Goal: Task Accomplishment & Management: Manage account settings

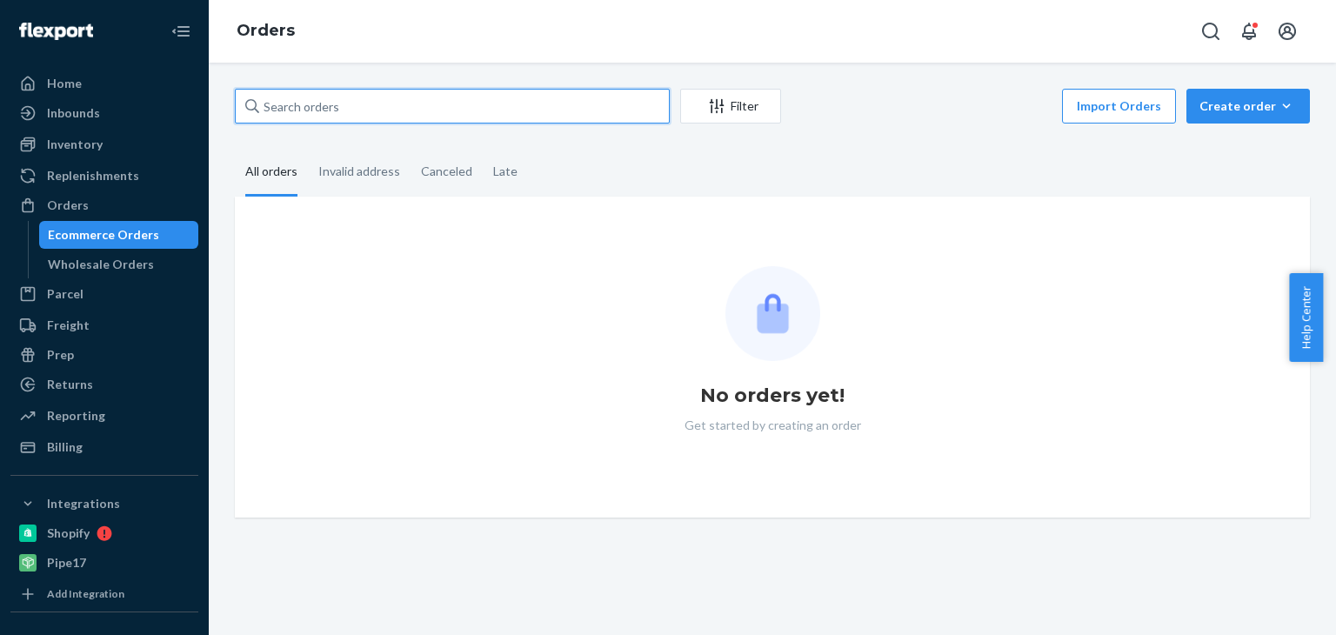
click at [379, 110] on input "text" at bounding box center [452, 106] width 435 height 35
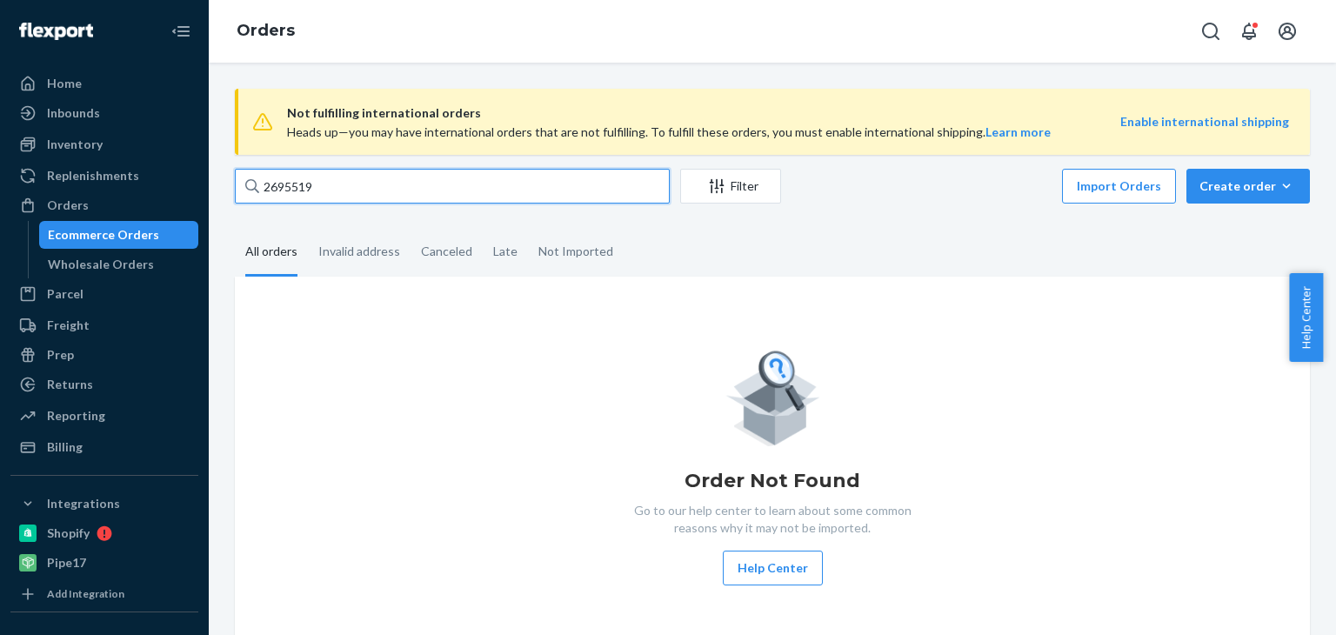
type input "2695519"
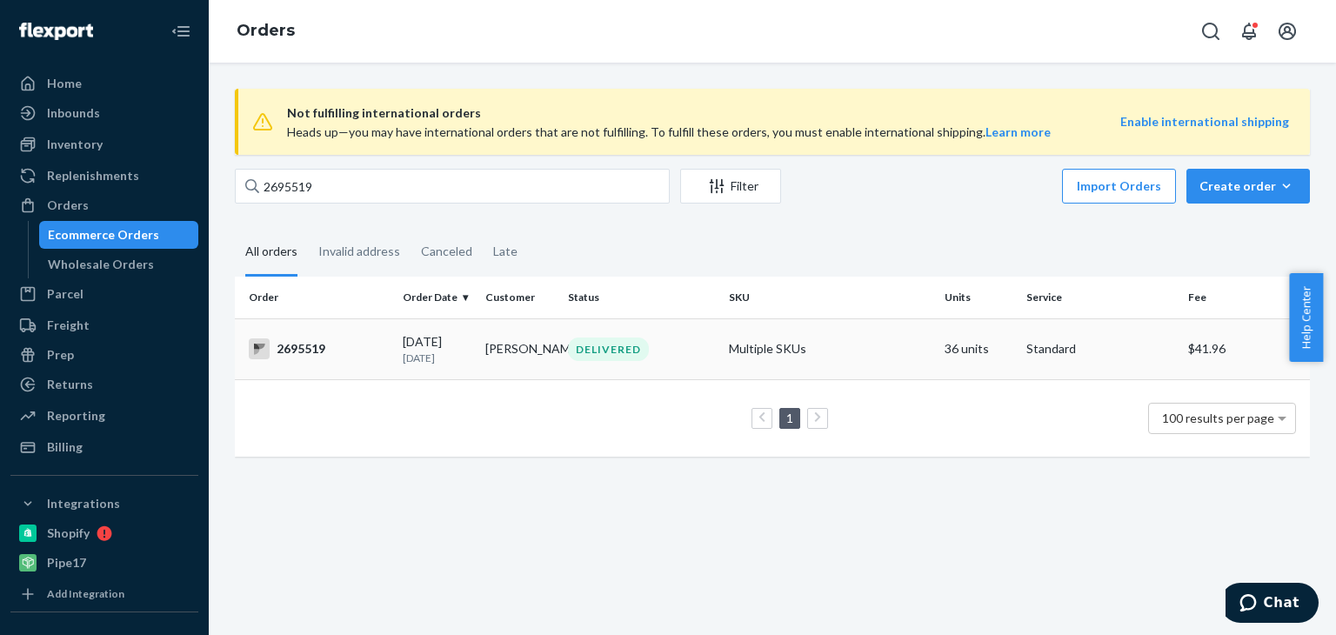
click at [317, 345] on div "2695519" at bounding box center [319, 348] width 140 height 21
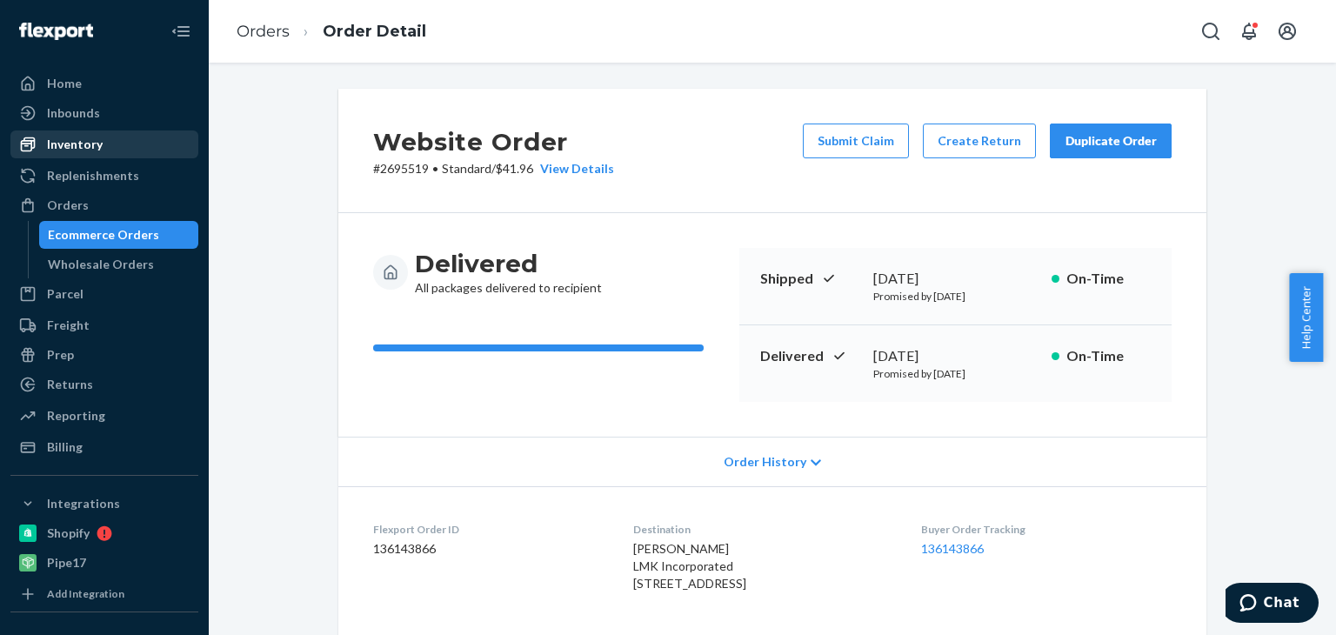
click at [83, 142] on div "Inventory" at bounding box center [75, 144] width 56 height 17
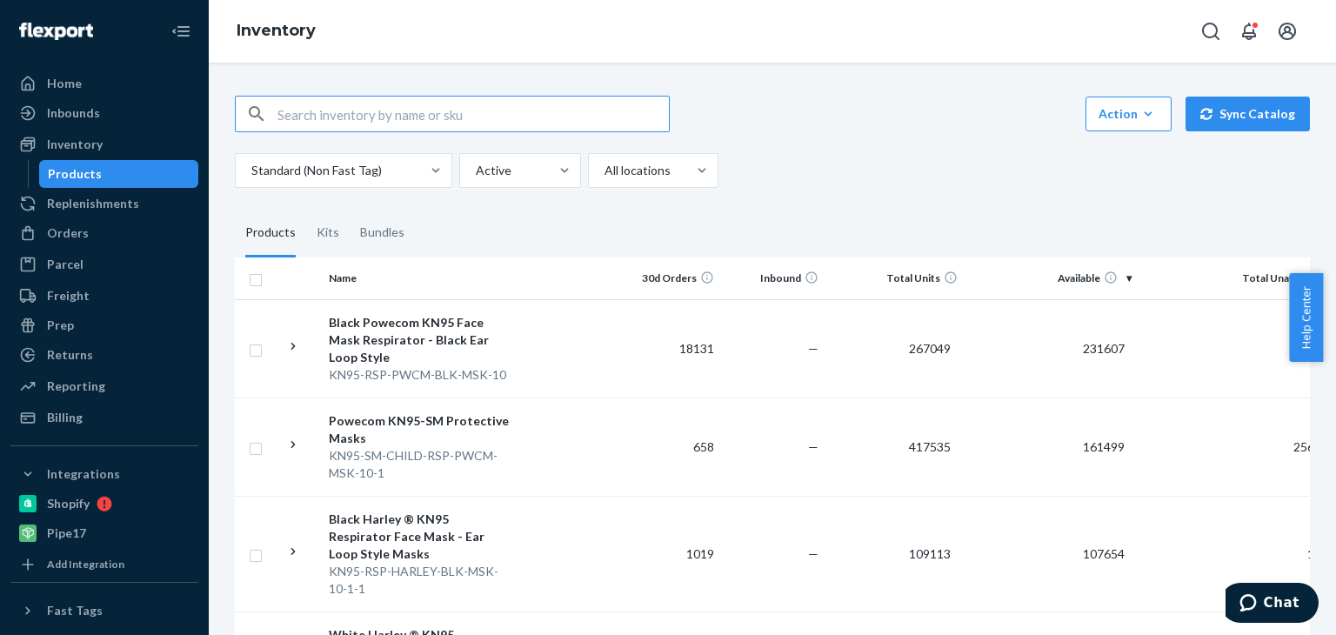
scroll to position [261, 0]
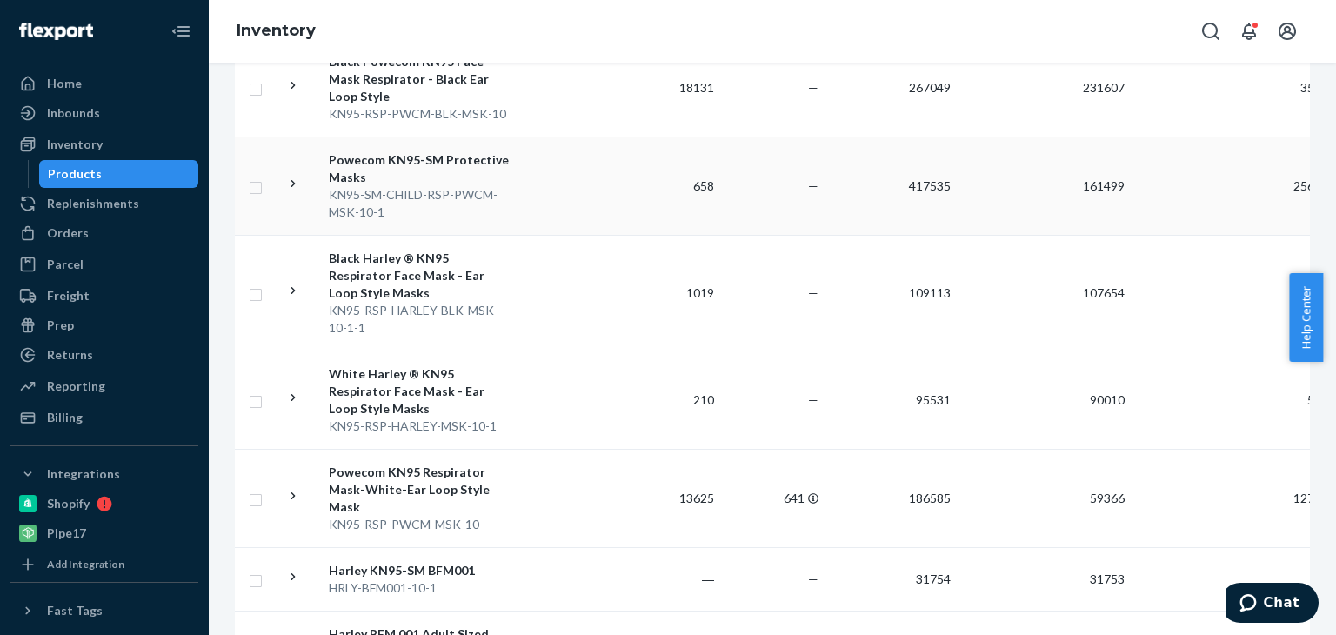
click at [411, 158] on div "Powecom KN95-SM Protective Masks" at bounding box center [420, 168] width 182 height 35
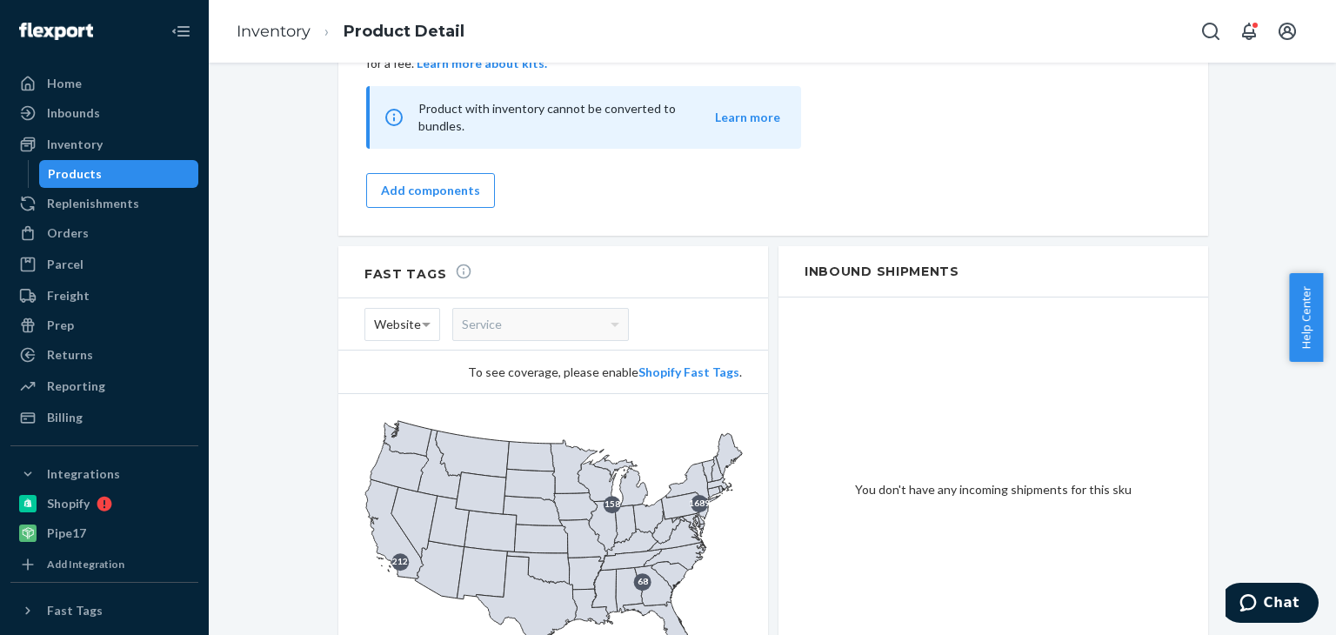
scroll to position [1662, 0]
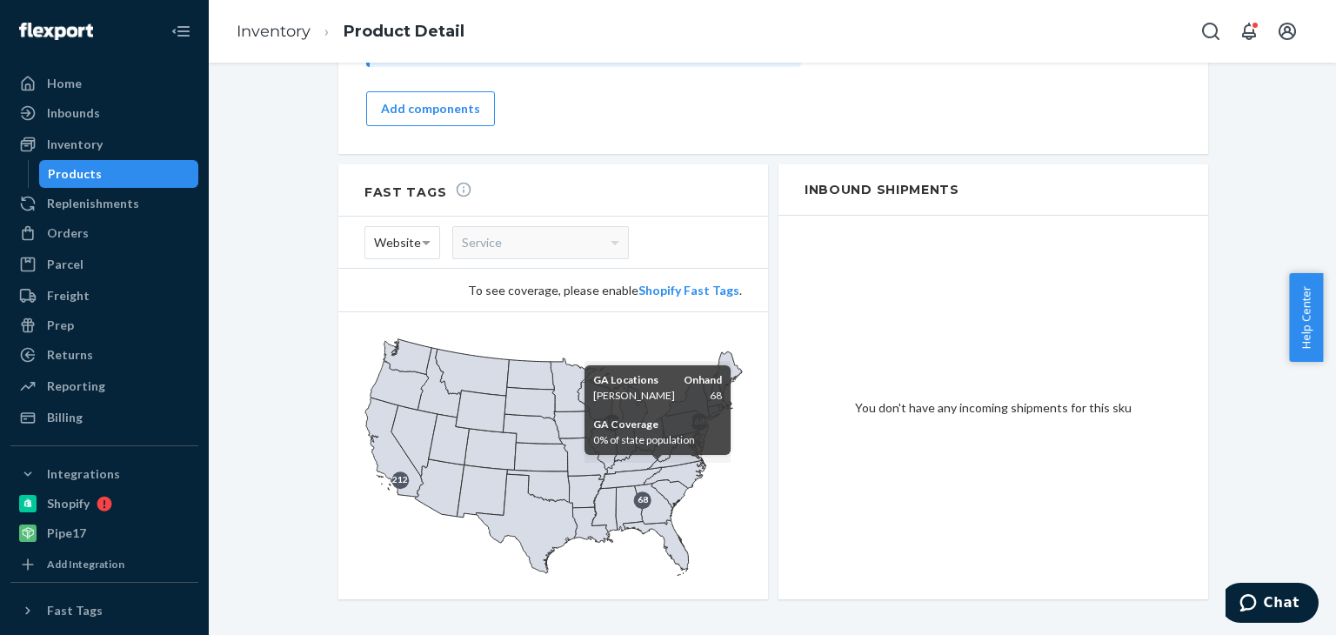
click at [634, 484] on icon at bounding box center [653, 504] width 38 height 41
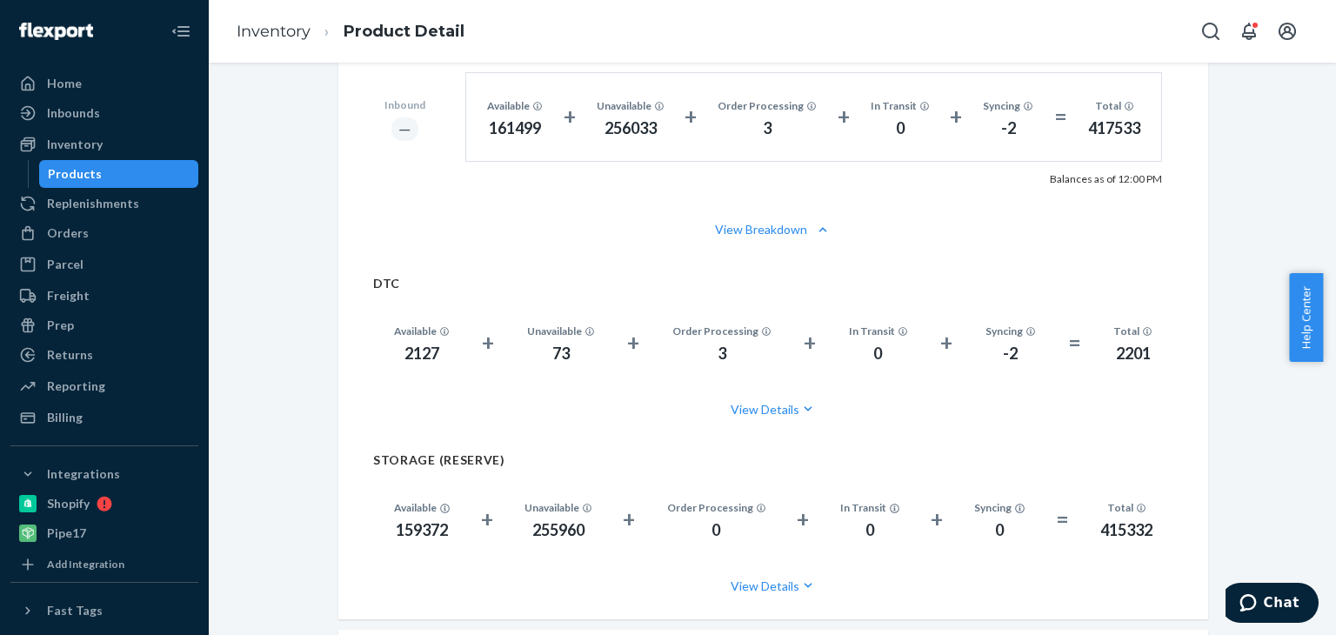
scroll to position [792, 0]
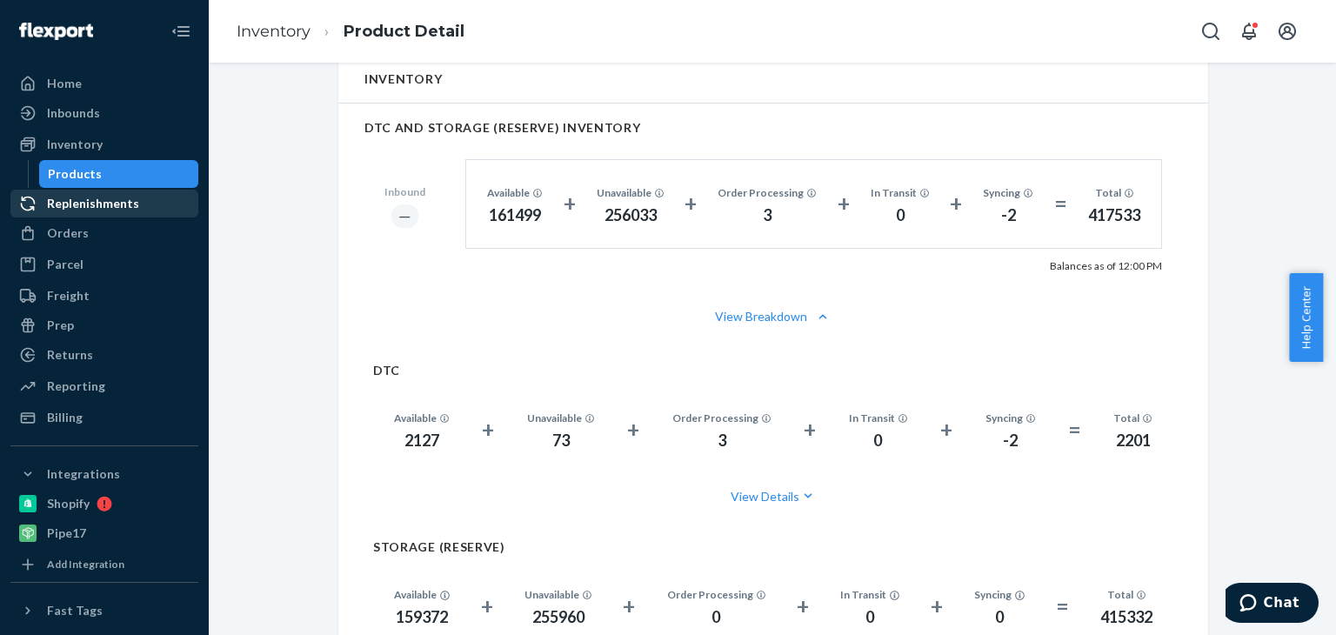
click at [91, 201] on div "Replenishments" at bounding box center [93, 203] width 92 height 17
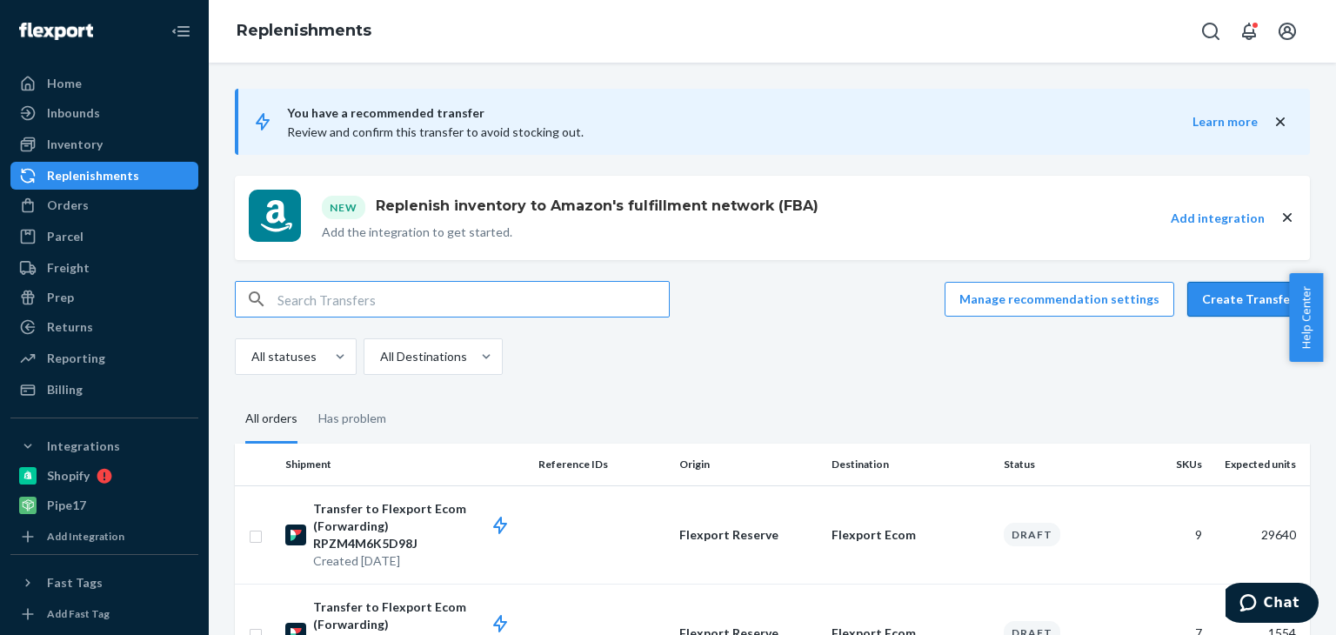
click at [1235, 295] on button "Create Transfer" at bounding box center [1248, 299] width 123 height 35
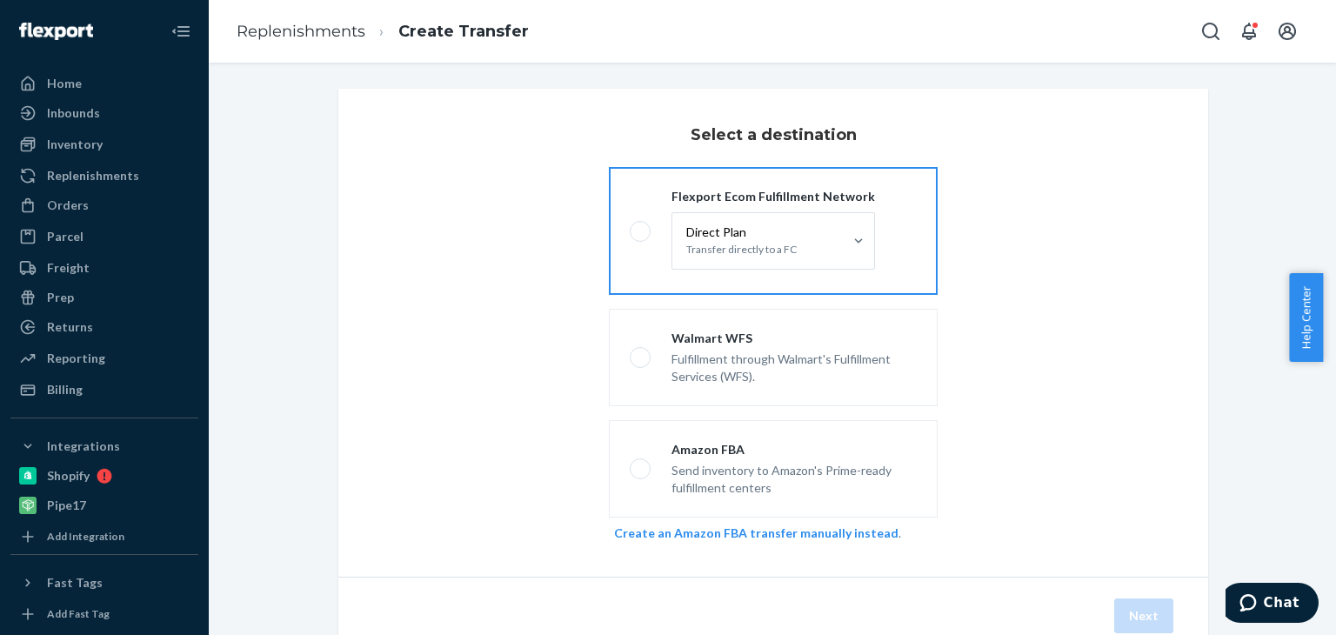
click at [630, 235] on span at bounding box center [640, 231] width 21 height 21
click at [630, 235] on input "Flexport Ecom Fulfillment Network Direct Plan Transfer directly to a FC" at bounding box center [635, 230] width 11 height 11
radio input "true"
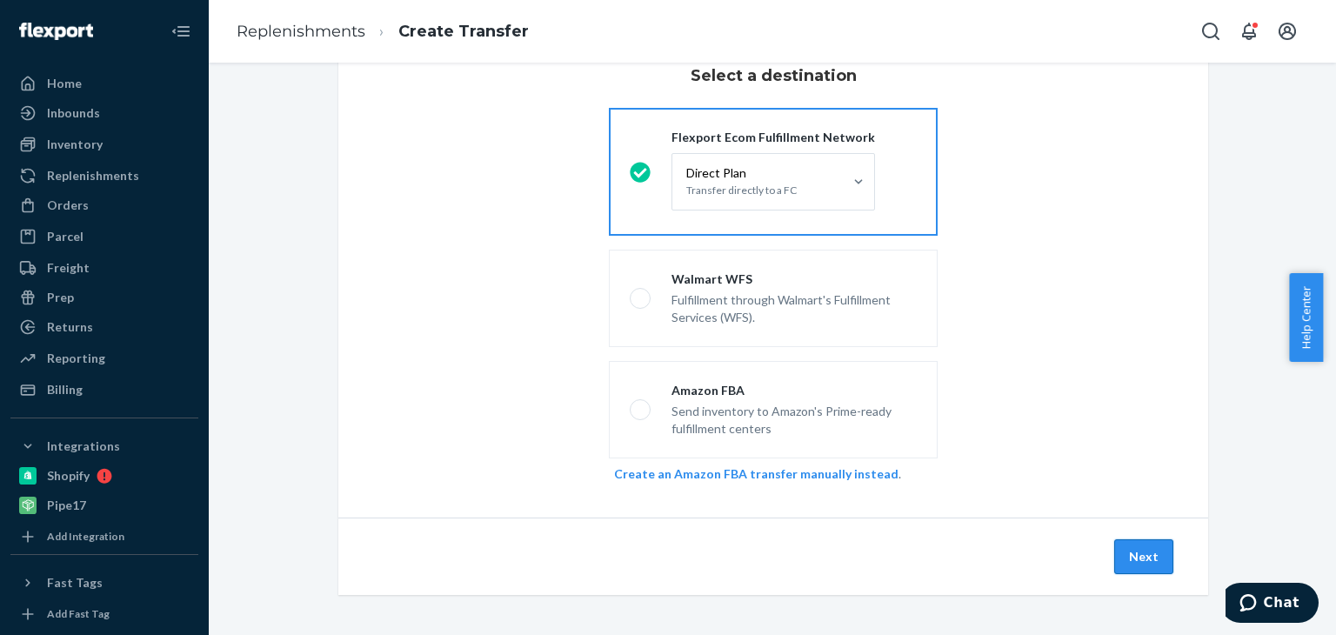
click at [1127, 557] on button "Next" at bounding box center [1143, 556] width 59 height 35
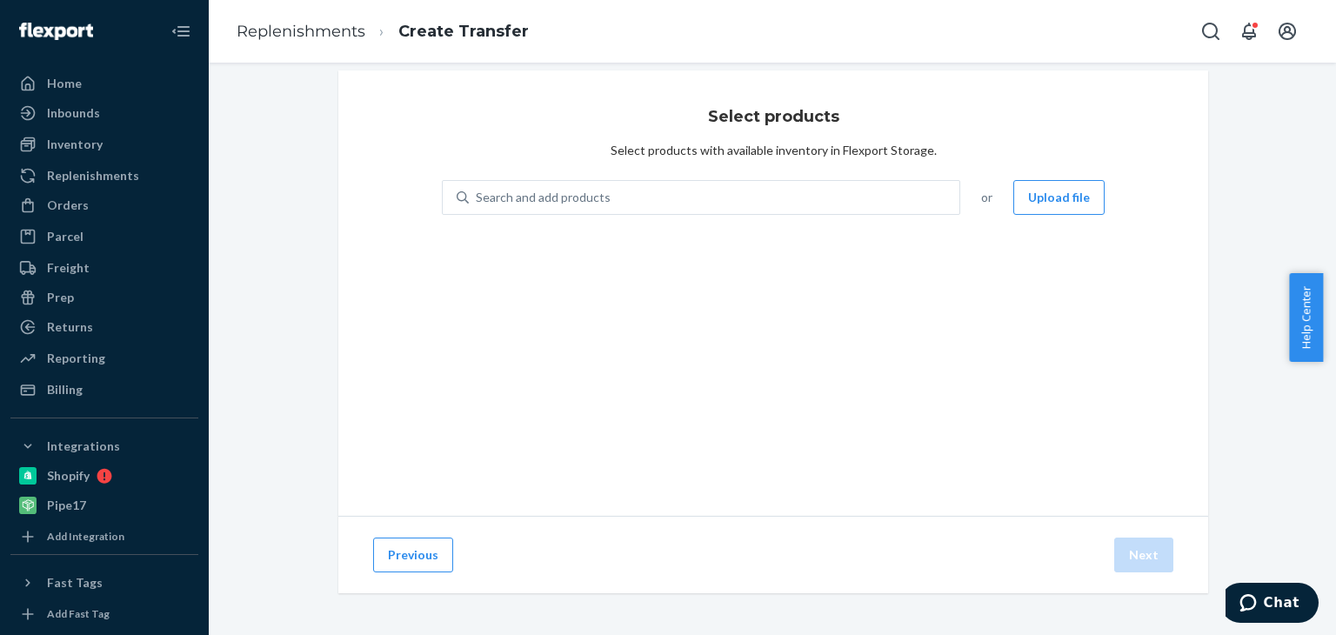
scroll to position [18, 0]
click at [591, 199] on div "Search and add products" at bounding box center [543, 197] width 135 height 17
click at [477, 199] on input "Search and add products" at bounding box center [477, 197] width 2 height 17
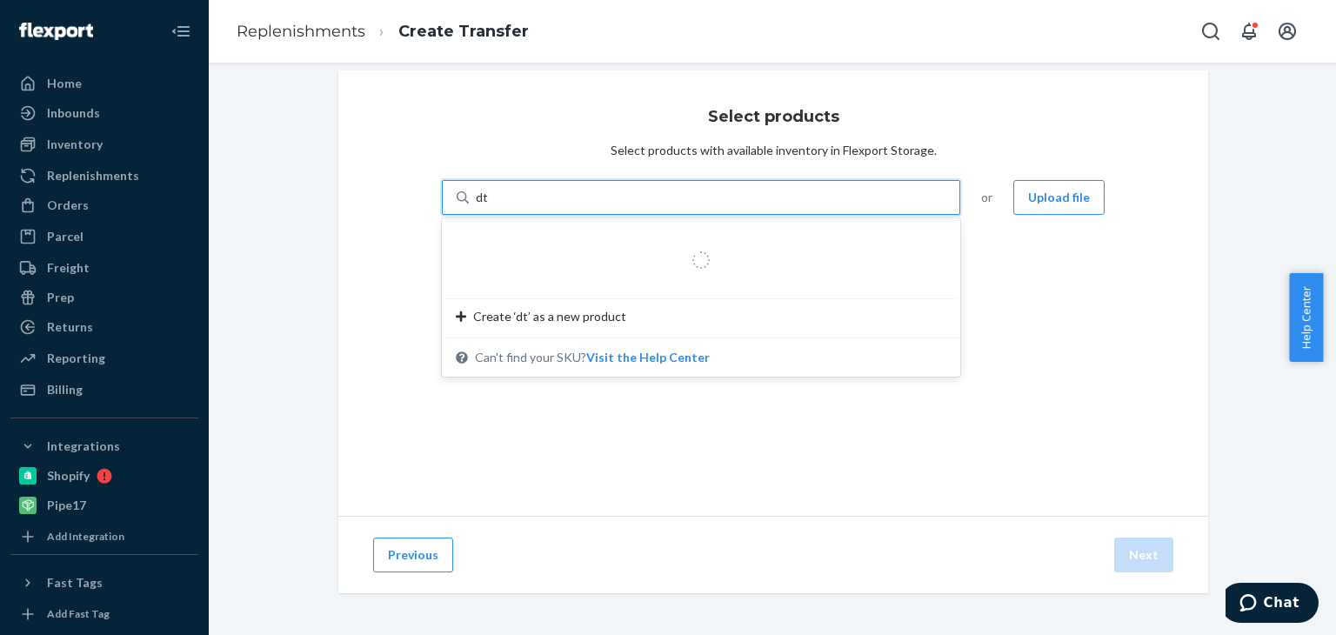
type input "dt5"
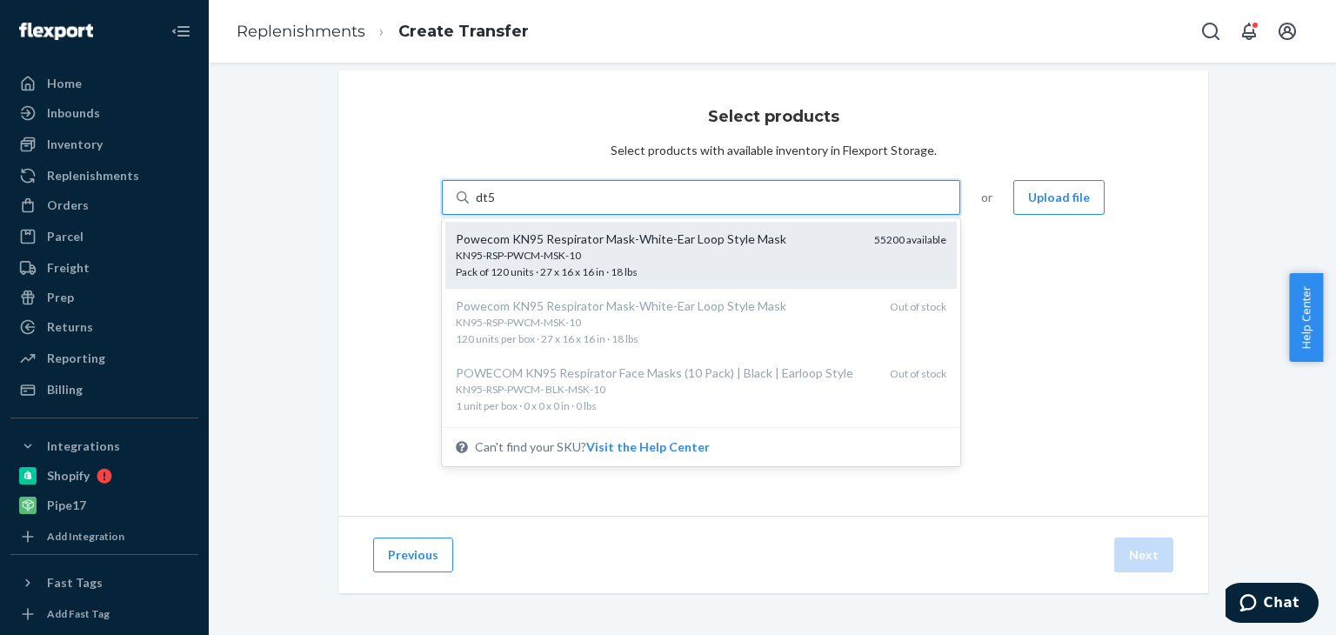
click at [560, 253] on div "KN95-RSP-PWCM-MSK-10" at bounding box center [658, 255] width 404 height 15
click at [496, 206] on input "dt5" at bounding box center [486, 197] width 20 height 17
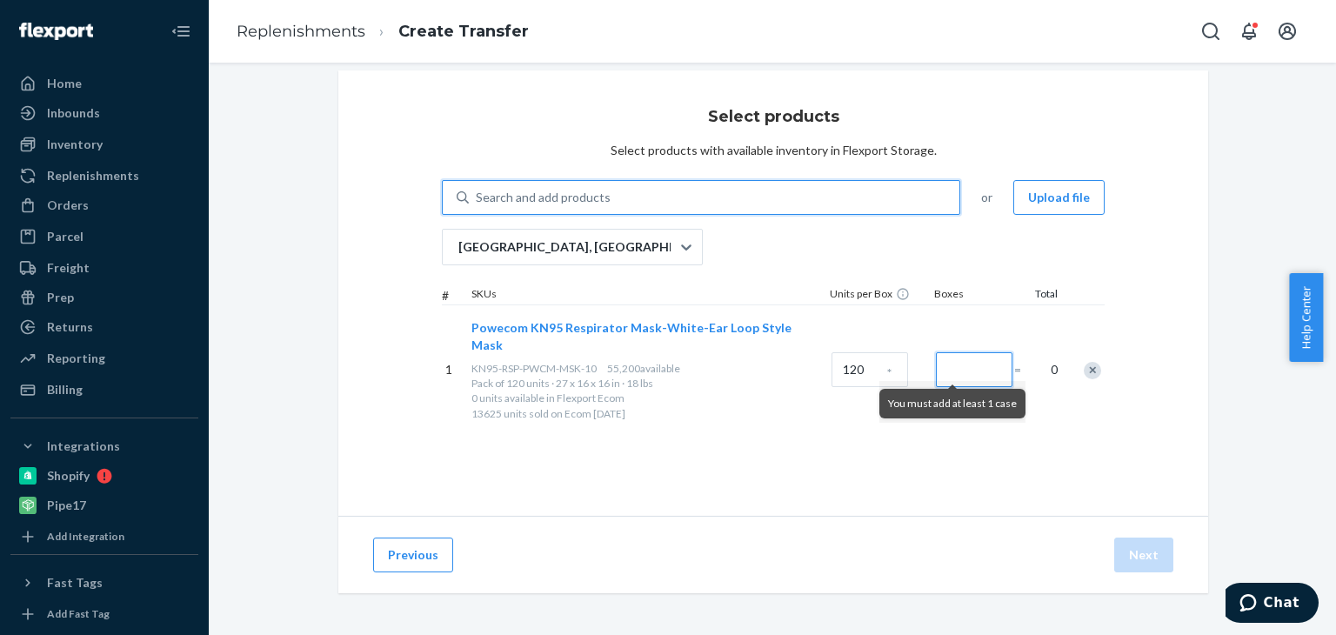
click at [960, 363] on input "Number of boxes" at bounding box center [974, 369] width 77 height 35
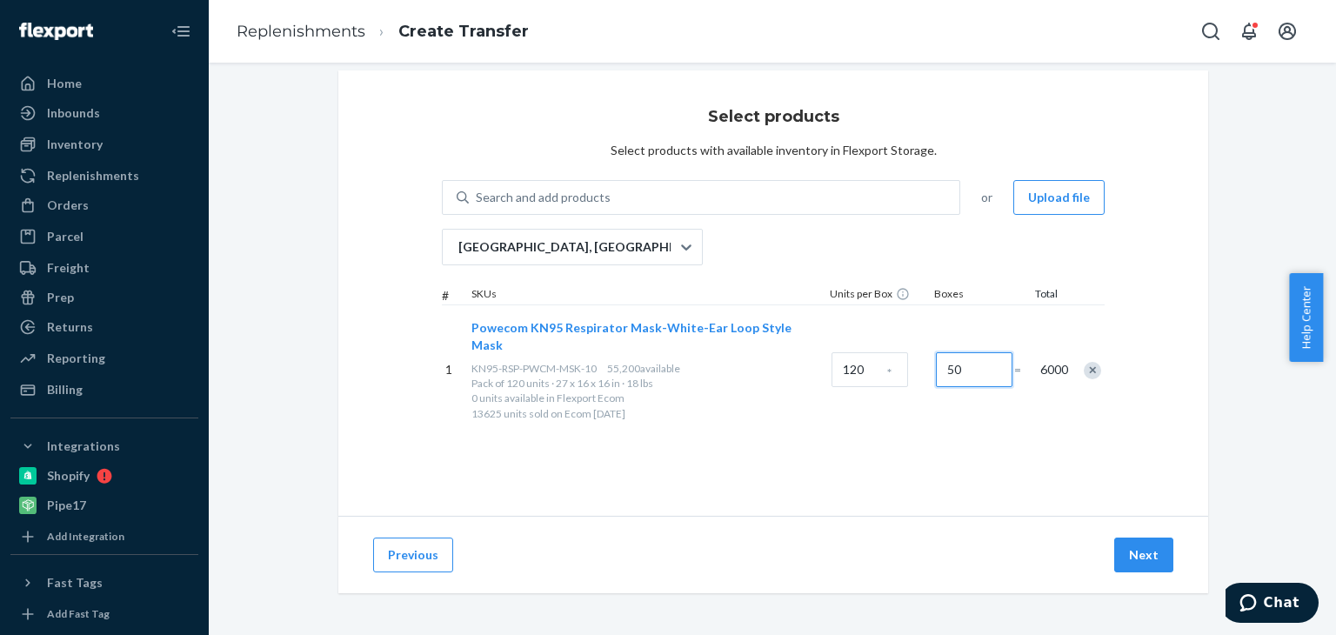
drag, startPoint x: 947, startPoint y: 361, endPoint x: 939, endPoint y: 341, distance: 21.5
click at [940, 361] on input "50" at bounding box center [974, 369] width 77 height 35
type input "75"
click at [1146, 560] on button "Next" at bounding box center [1143, 555] width 59 height 35
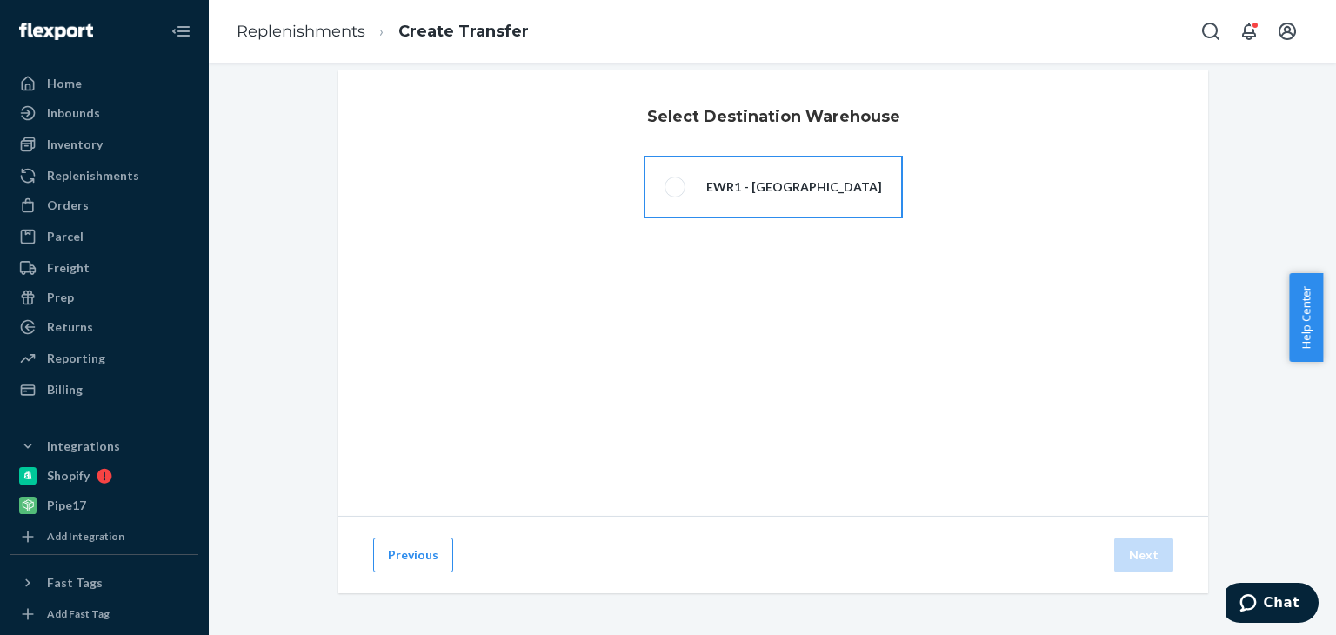
click at [669, 189] on span at bounding box center [674, 187] width 21 height 21
click at [669, 189] on input "EWR1 - [GEOGRAPHIC_DATA]" at bounding box center [669, 187] width 11 height 11
radio input "true"
click at [1131, 553] on button "Next" at bounding box center [1143, 555] width 59 height 35
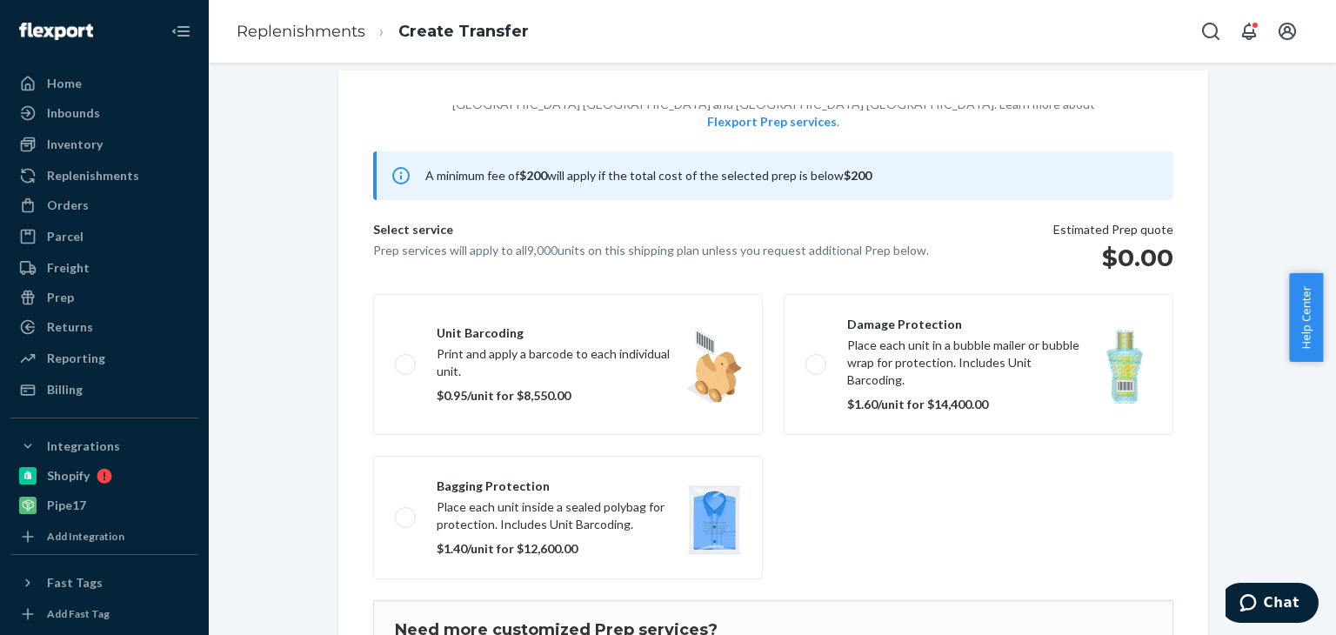
scroll to position [111, 0]
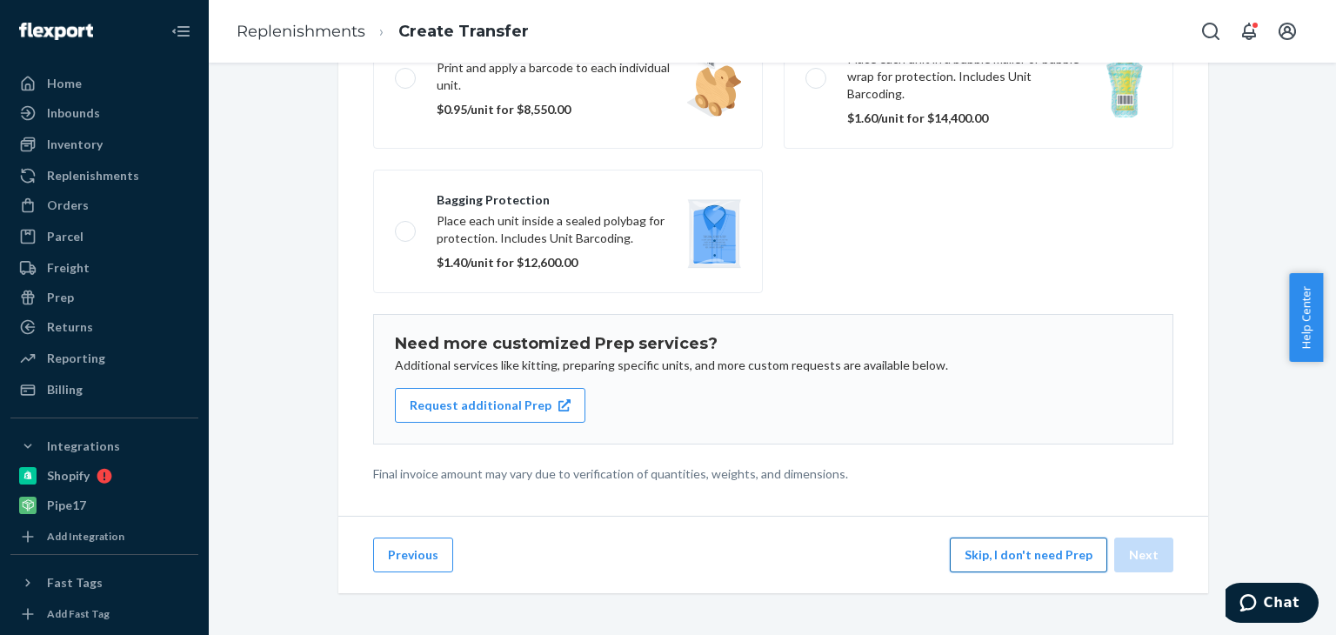
click at [1012, 541] on button "Skip, I don't need Prep" at bounding box center [1028, 555] width 157 height 35
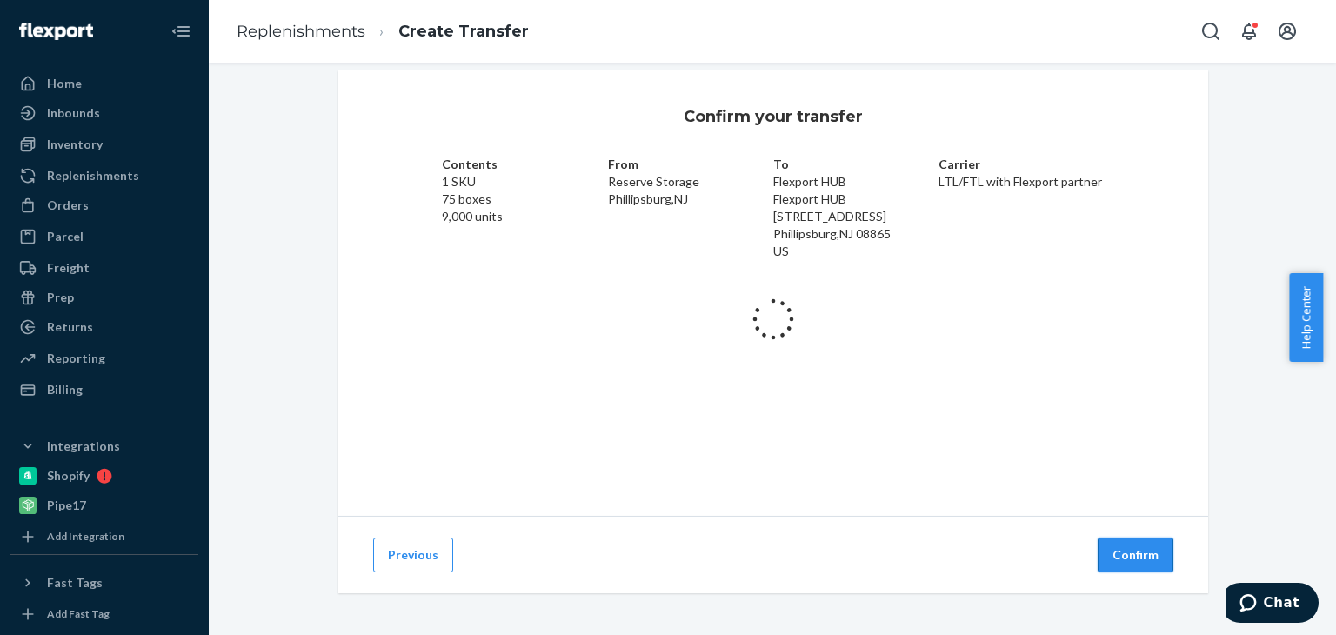
scroll to position [23, 0]
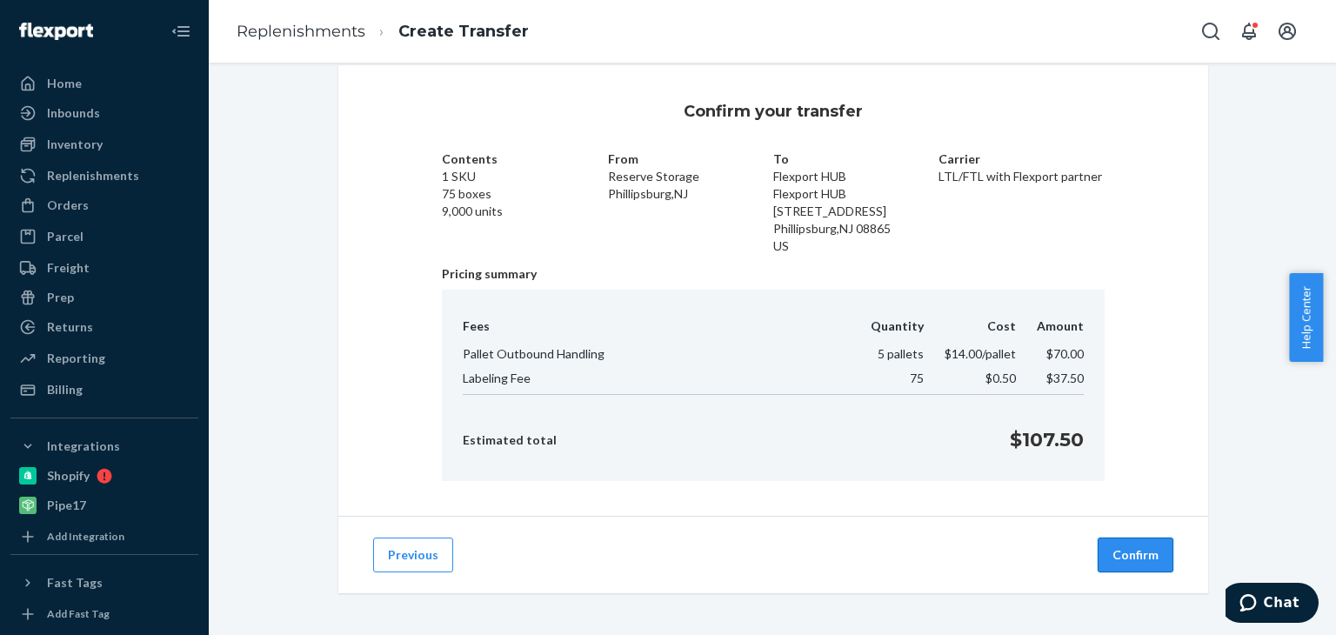
click at [1098, 549] on button "Confirm" at bounding box center [1136, 555] width 76 height 35
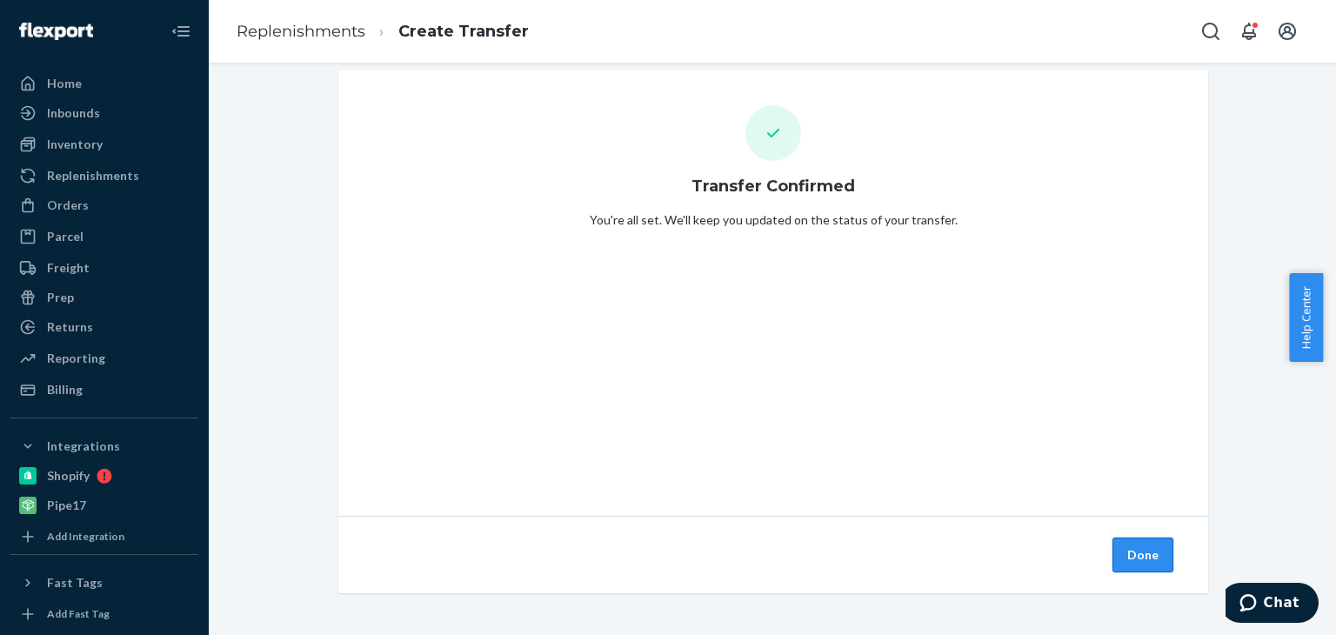
click at [1136, 560] on button "Done" at bounding box center [1142, 555] width 61 height 35
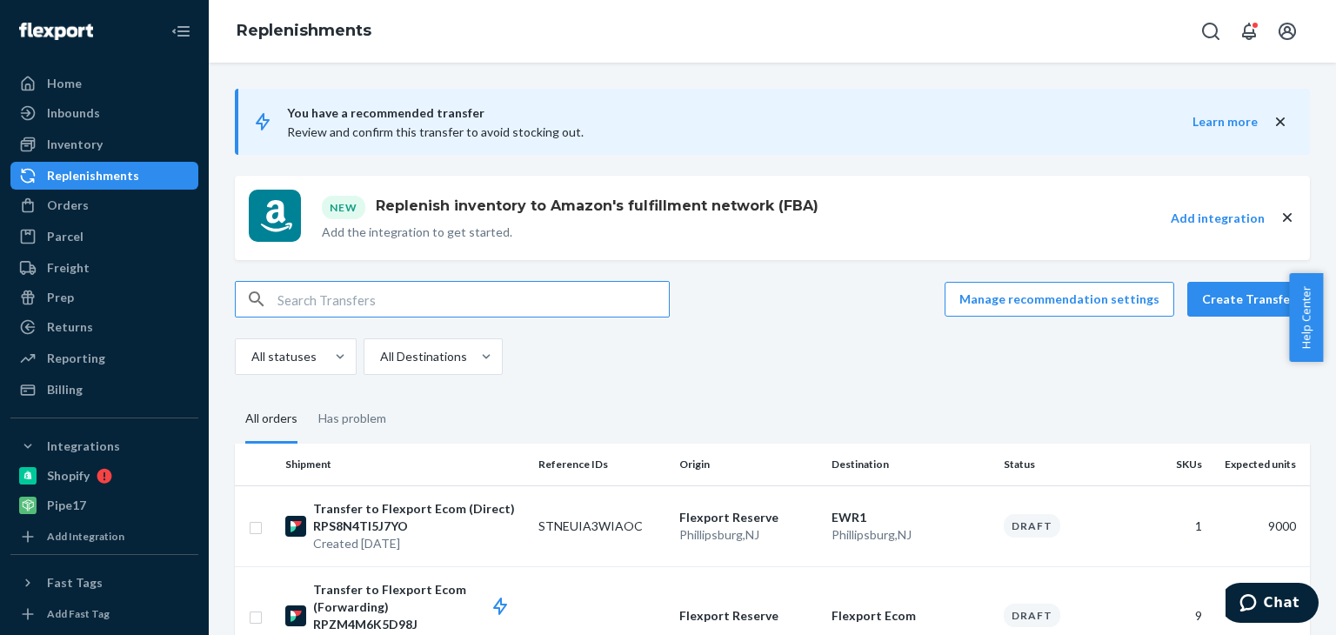
scroll to position [348, 0]
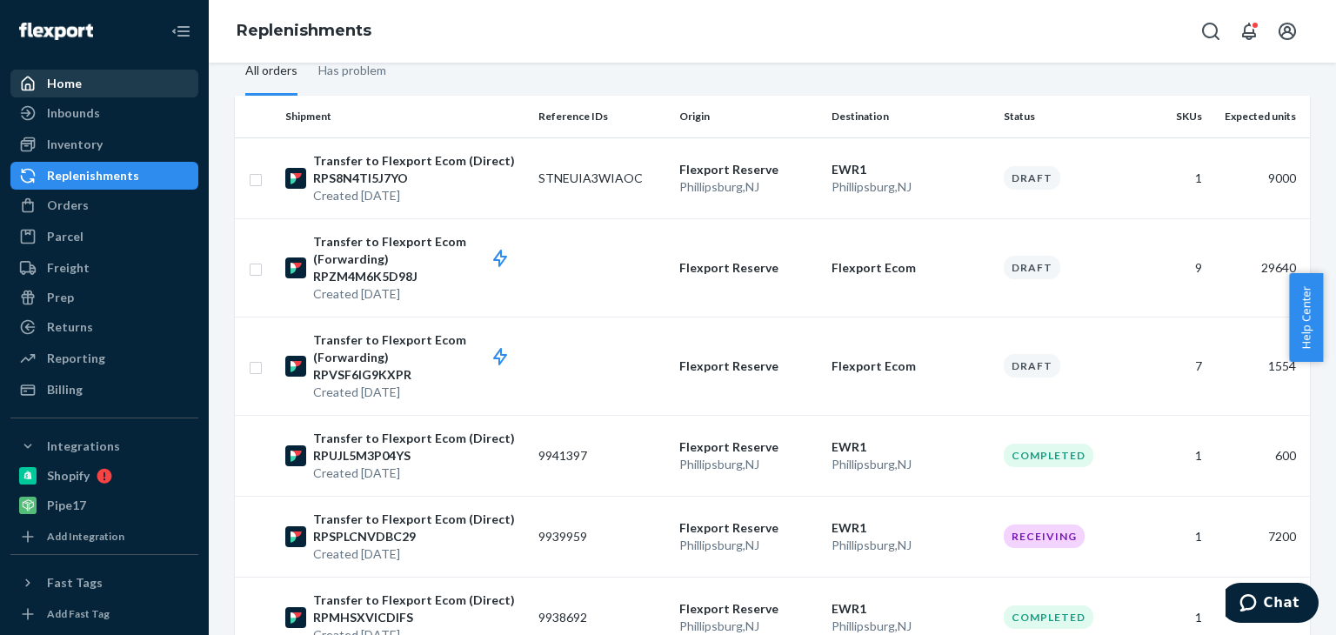
click at [53, 84] on div "Home" at bounding box center [64, 83] width 35 height 17
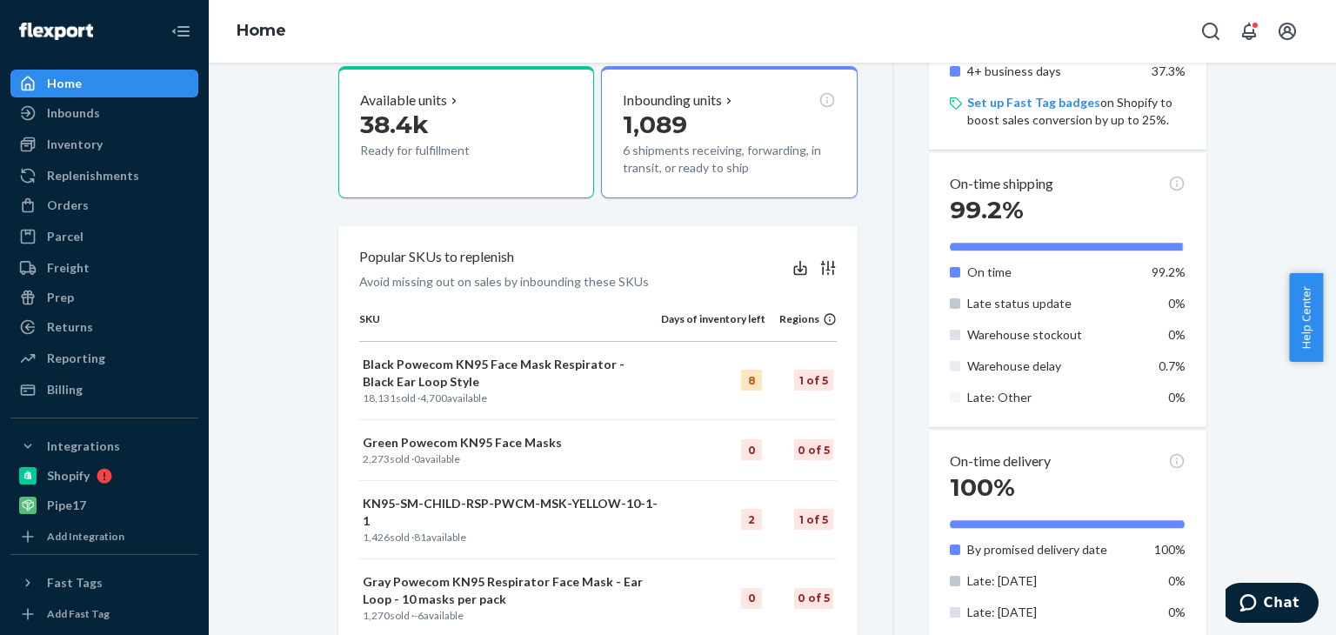
scroll to position [696, 0]
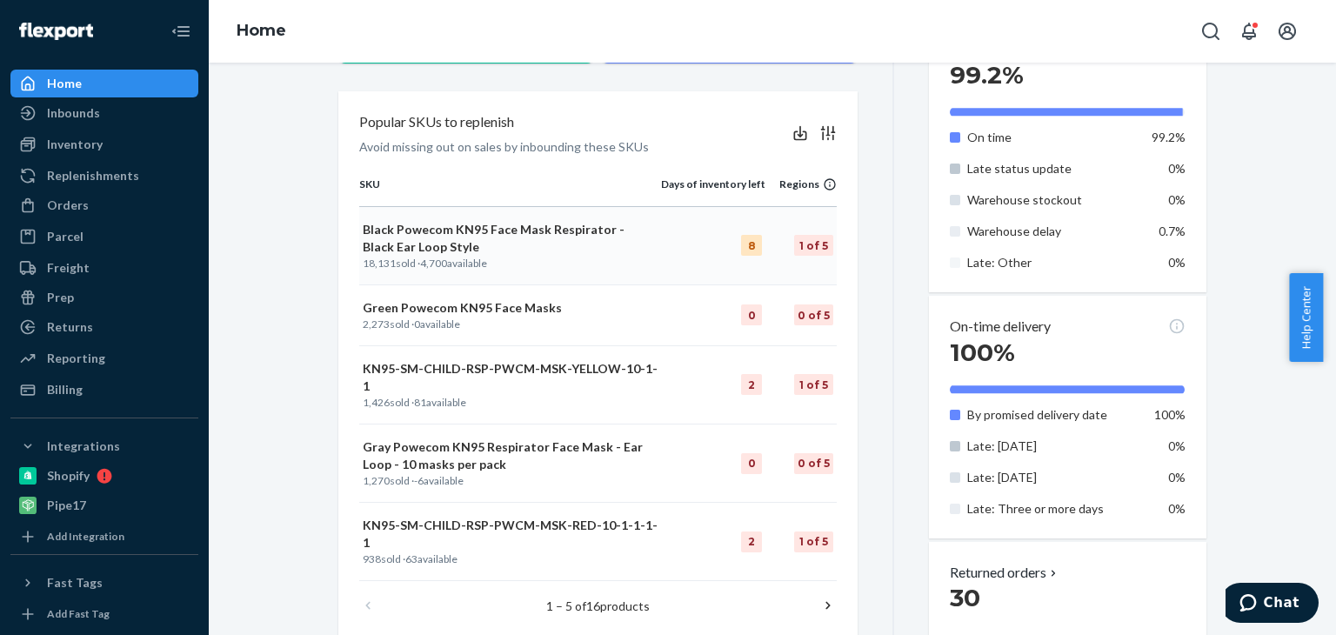
click at [401, 245] on p "Black Powecom KN95 Face Mask Respirator - Black Ear Loop Style" at bounding box center [510, 238] width 295 height 35
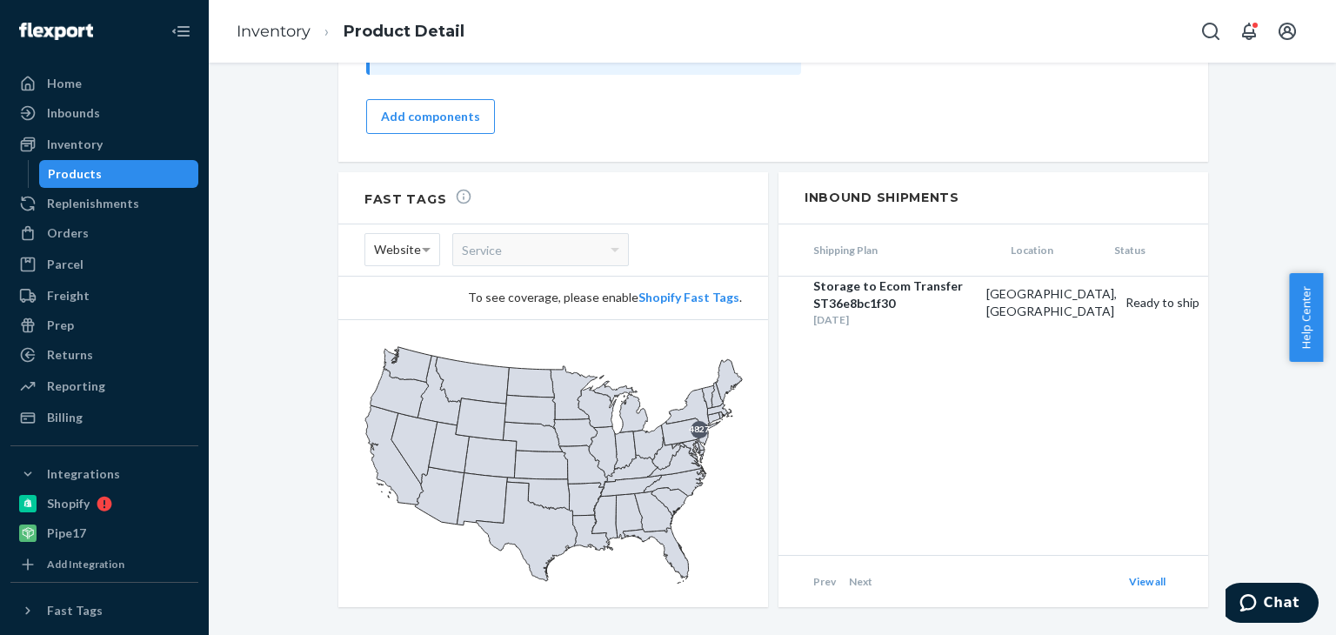
scroll to position [1680, 0]
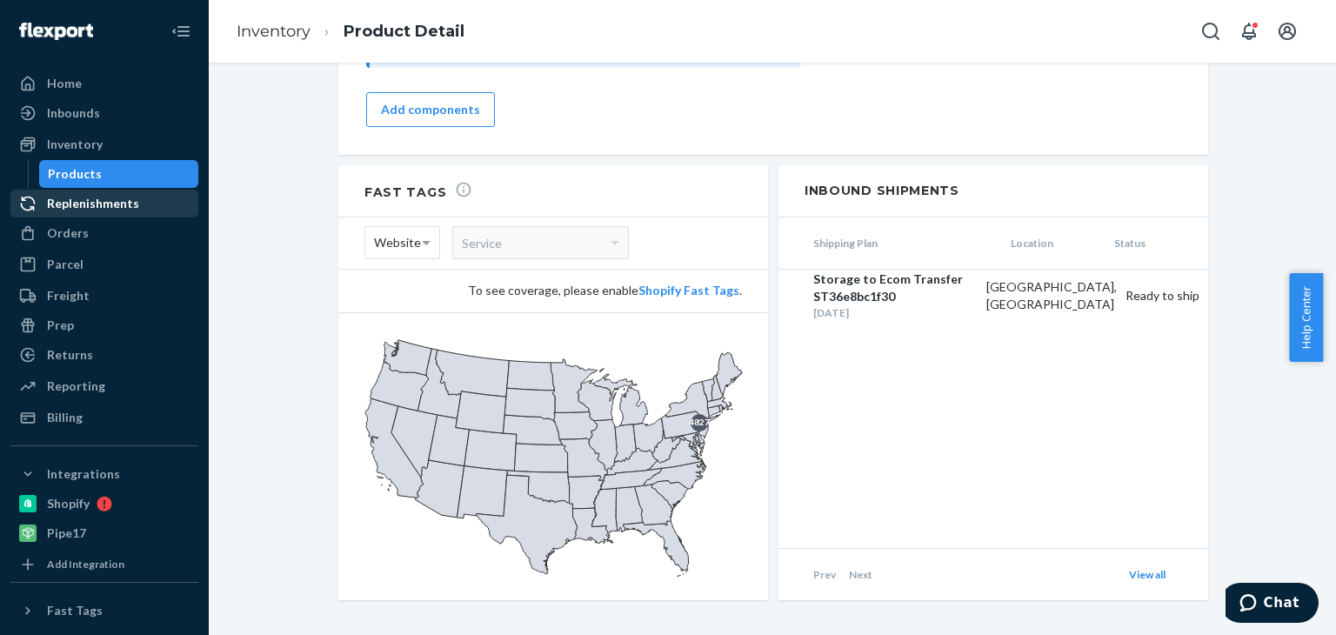
click at [57, 213] on div "Replenishments" at bounding box center [104, 203] width 184 height 24
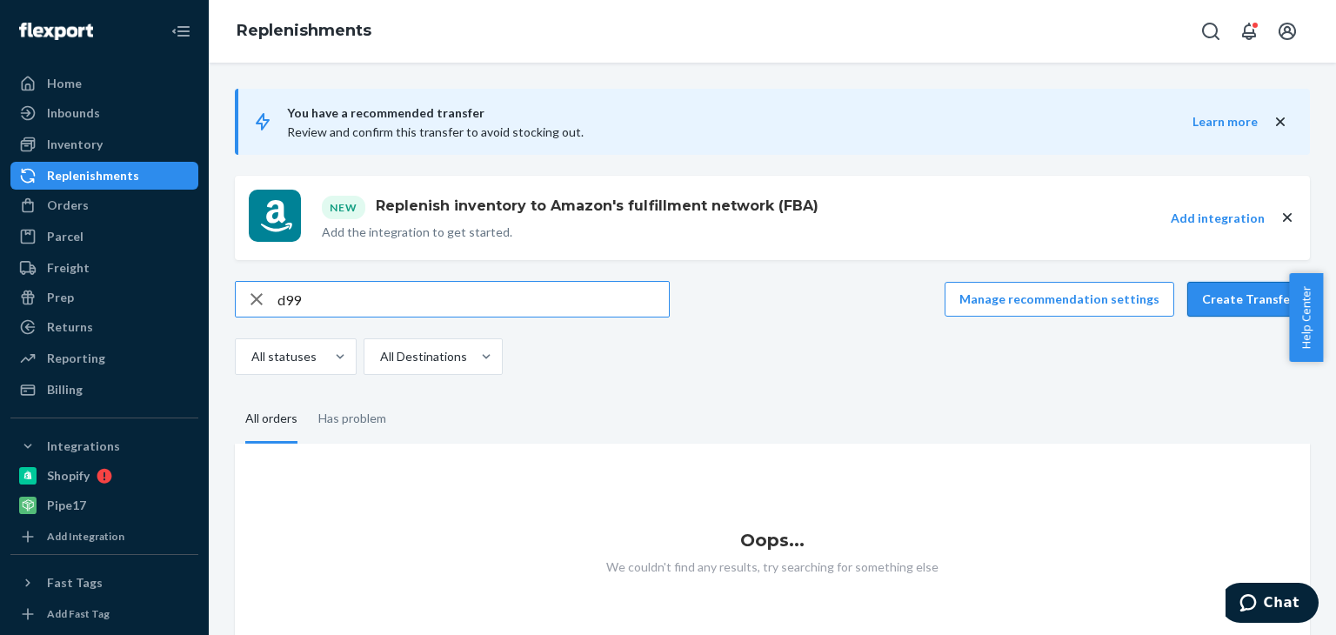
type input "d99"
click at [1233, 297] on button "Create Transfer" at bounding box center [1248, 299] width 123 height 35
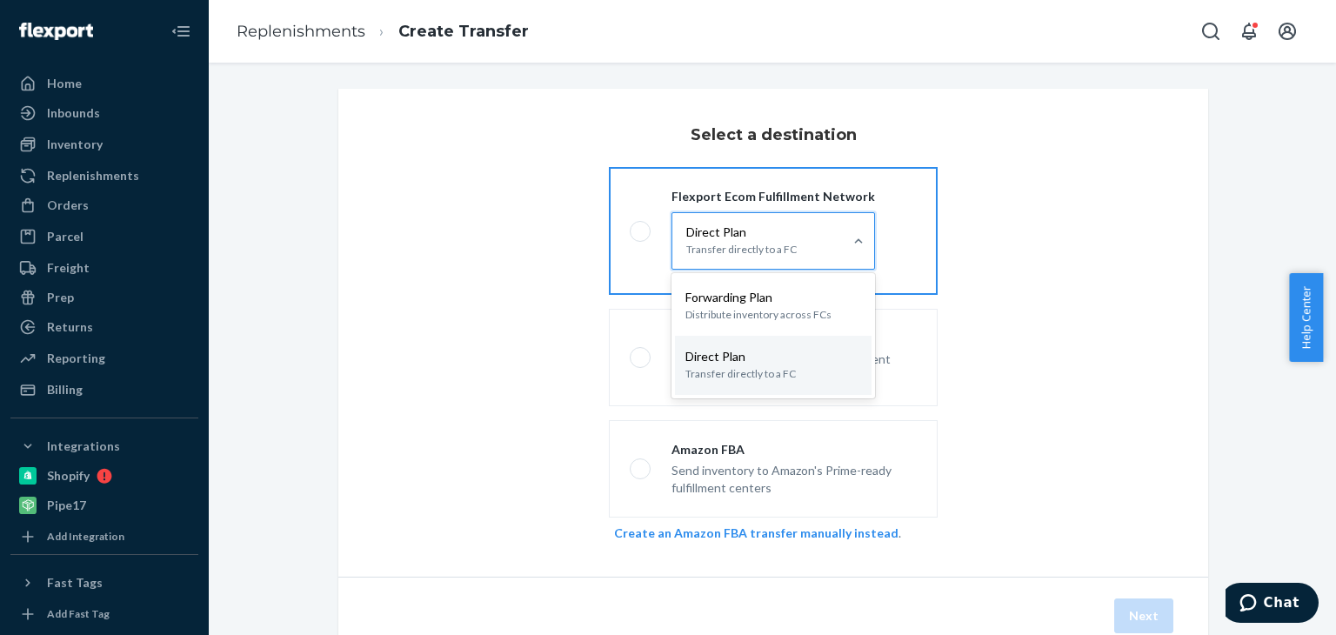
click at [718, 239] on p "Direct Plan" at bounding box center [741, 232] width 110 height 17
click at [711, 241] on input "option [object Object] focused, 2 of 2. 2 results available. Use Up and Down to…" at bounding box center [711, 241] width 0 height 0
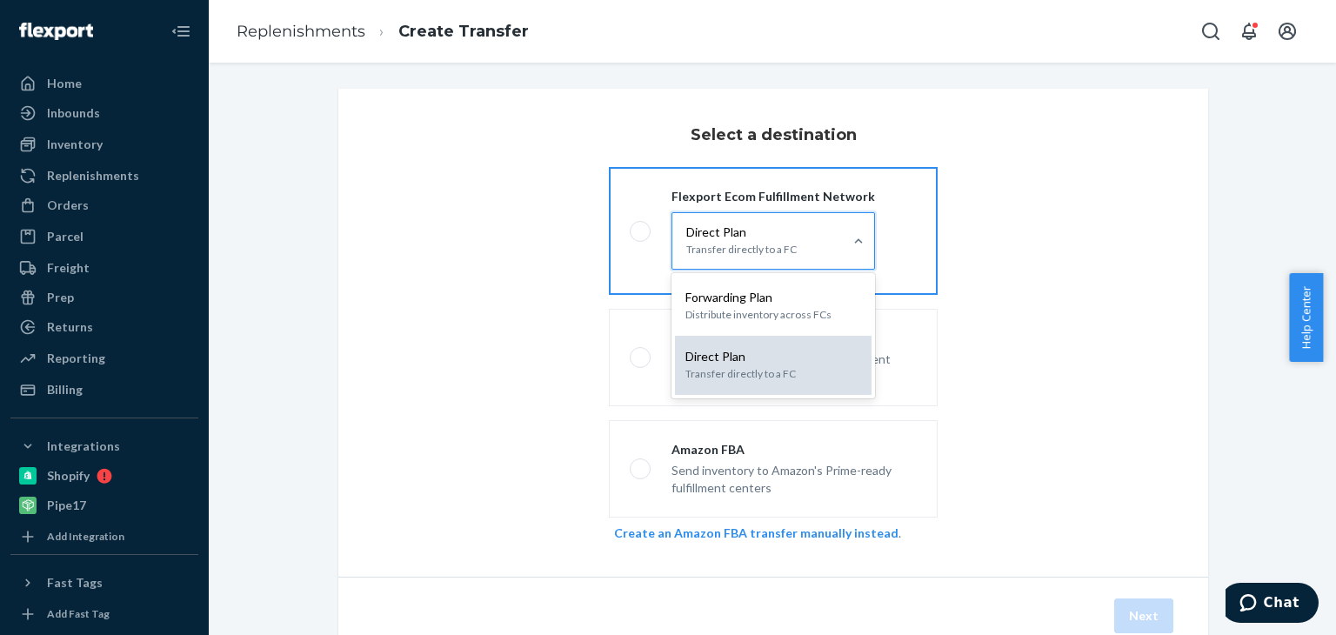
click at [717, 363] on p "Direct Plan" at bounding box center [773, 356] width 176 height 17
click at [711, 241] on input "option [object Object] focused, 2 of 2. 2 results available. Use Up and Down to…" at bounding box center [711, 241] width 0 height 0
radio input "true"
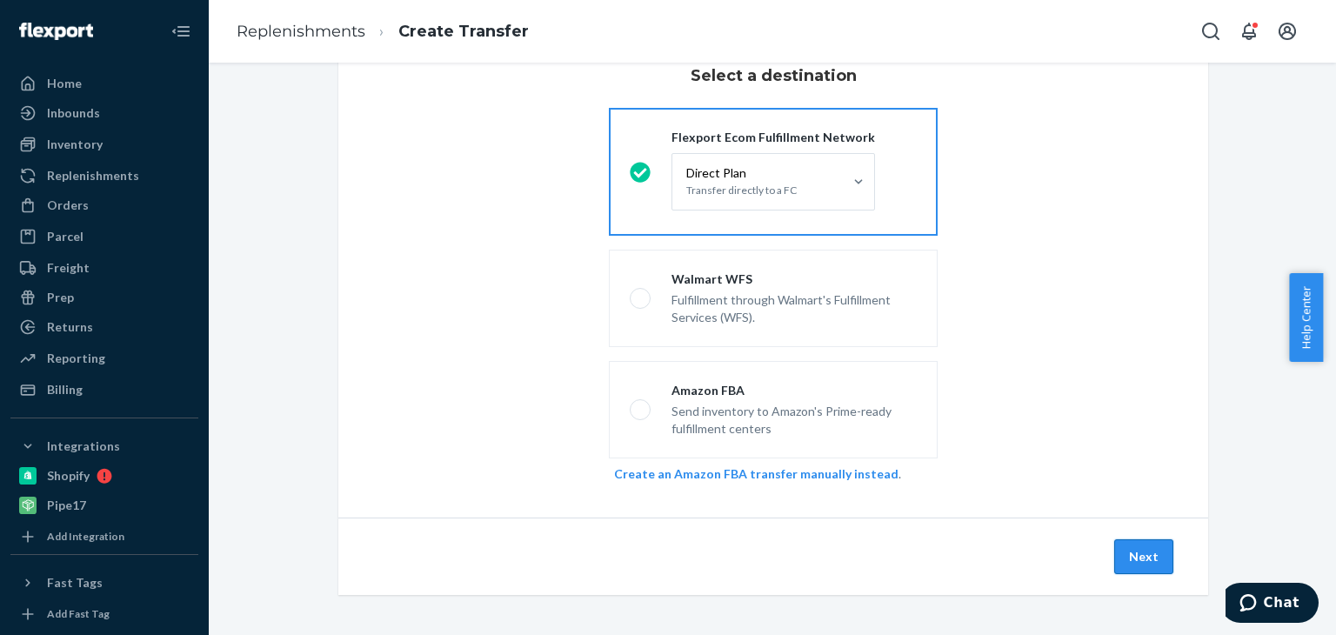
click at [1134, 549] on button "Next" at bounding box center [1143, 556] width 59 height 35
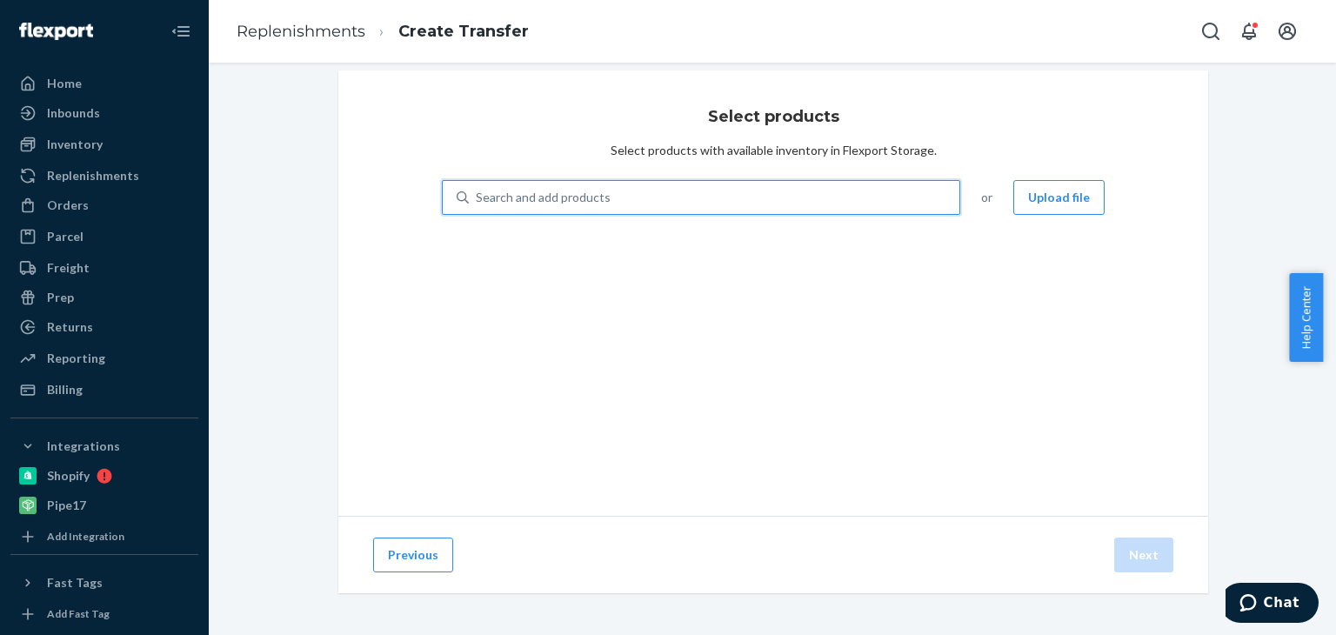
click at [724, 192] on div "Search and add products" at bounding box center [714, 197] width 491 height 31
click at [477, 192] on input "0 results available. Use Up and Down to choose options, press Enter to select t…" at bounding box center [477, 197] width 2 height 17
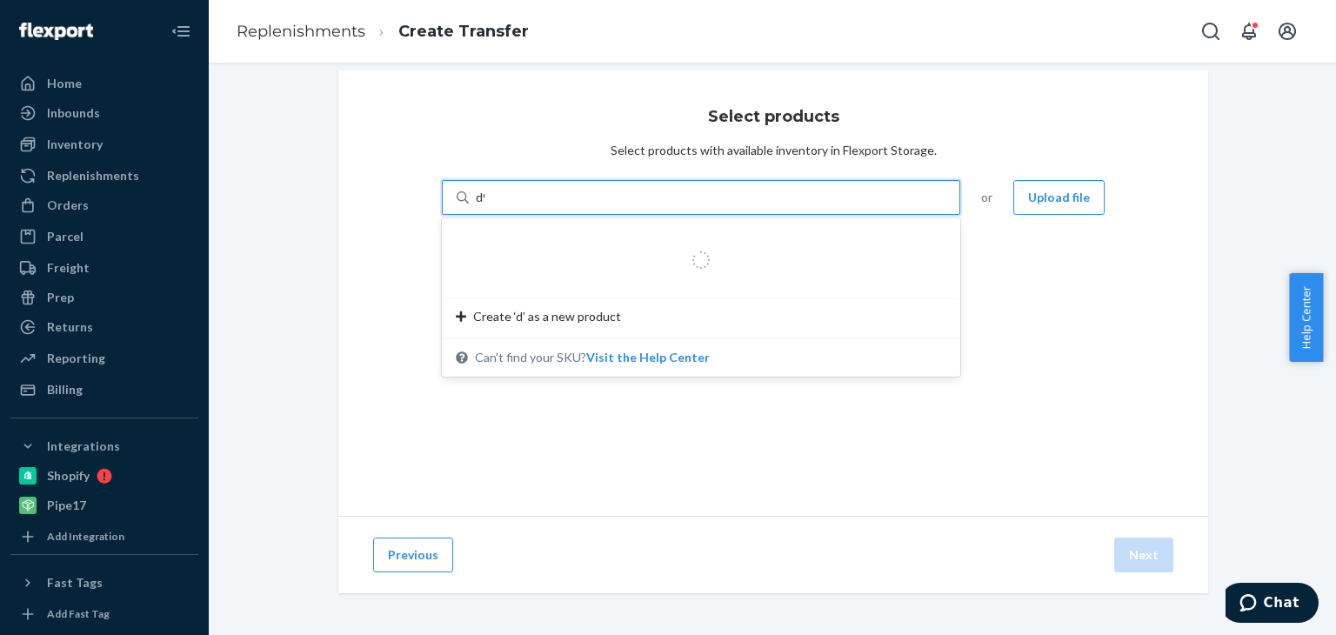
type input "d99"
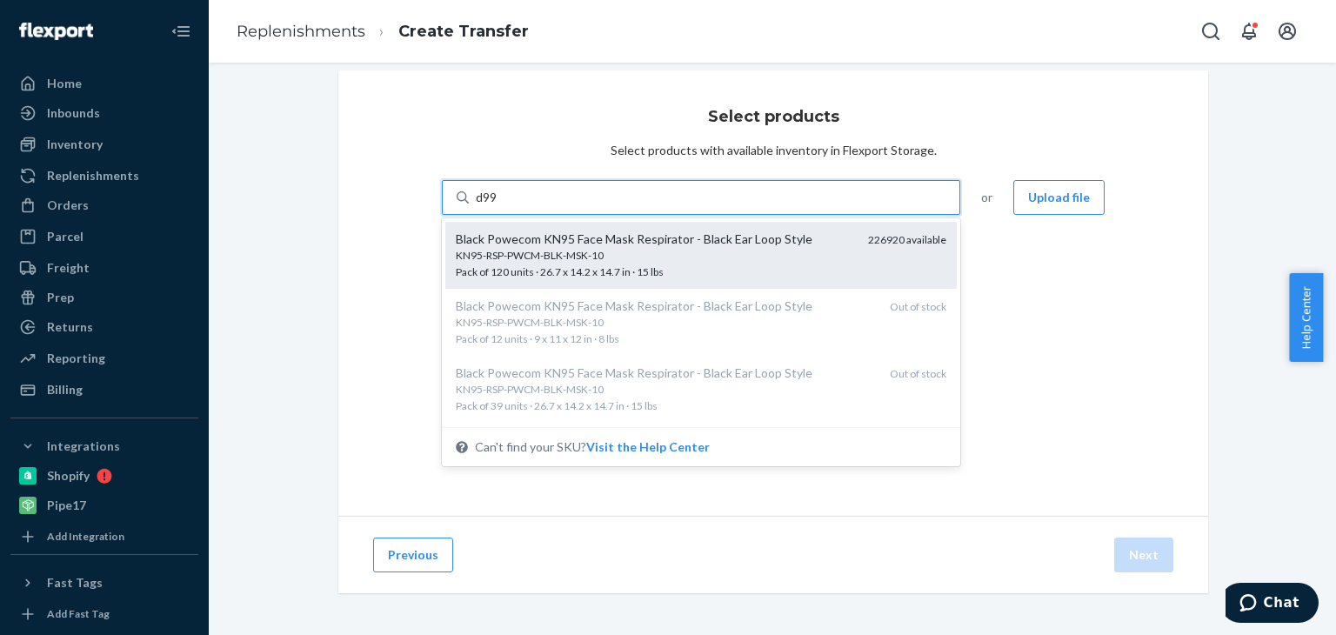
click at [584, 251] on div "KN95-RSP-PWCM-BLK-MSK-10" at bounding box center [655, 255] width 398 height 15
click at [498, 206] on input "d99" at bounding box center [487, 197] width 23 height 17
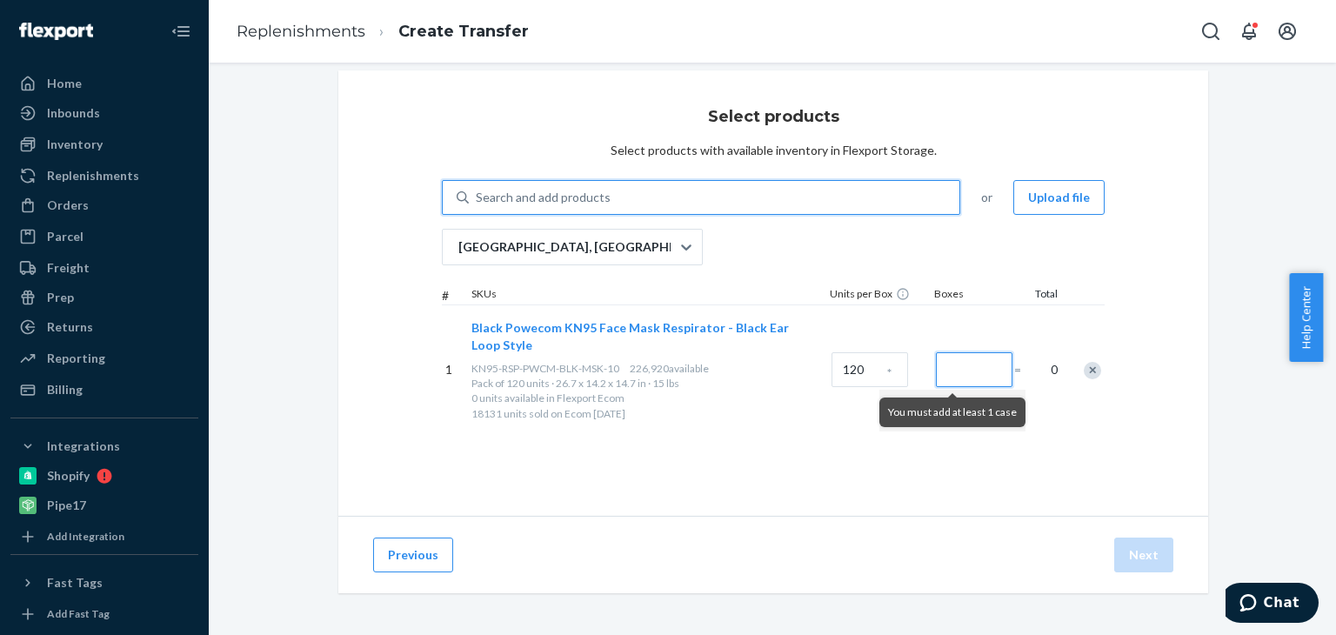
click at [936, 364] on input "Number of boxes" at bounding box center [974, 369] width 77 height 35
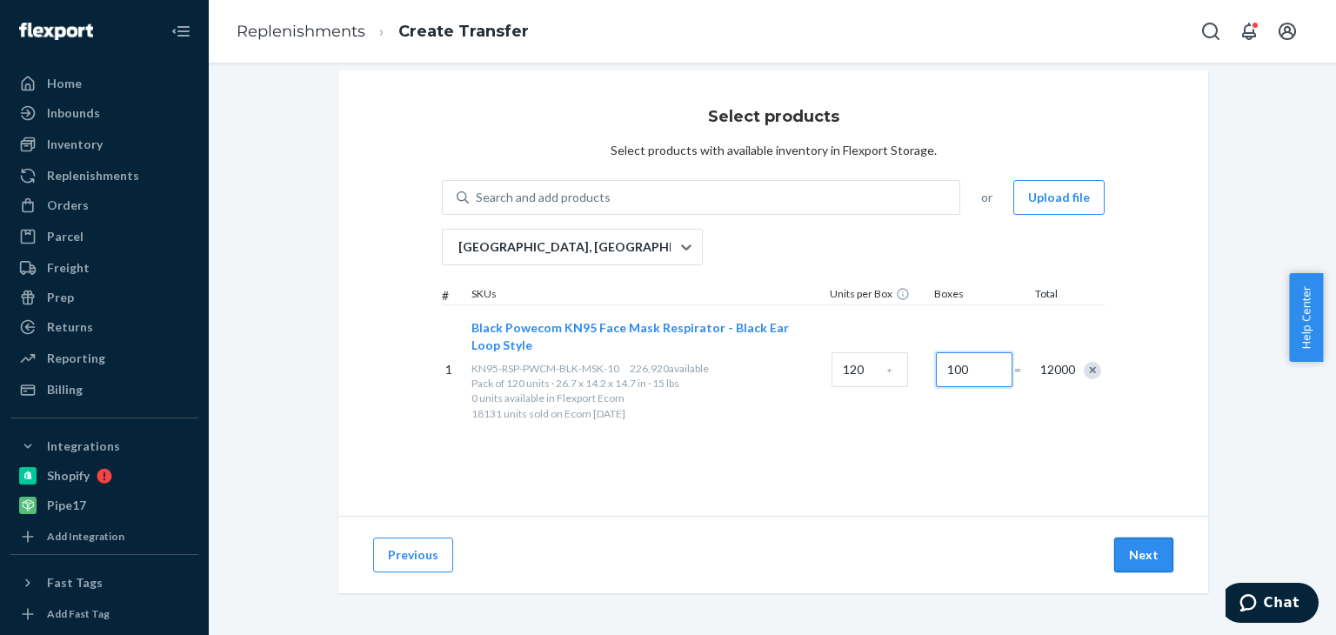
type input "100"
click at [1120, 547] on button "Next" at bounding box center [1143, 555] width 59 height 35
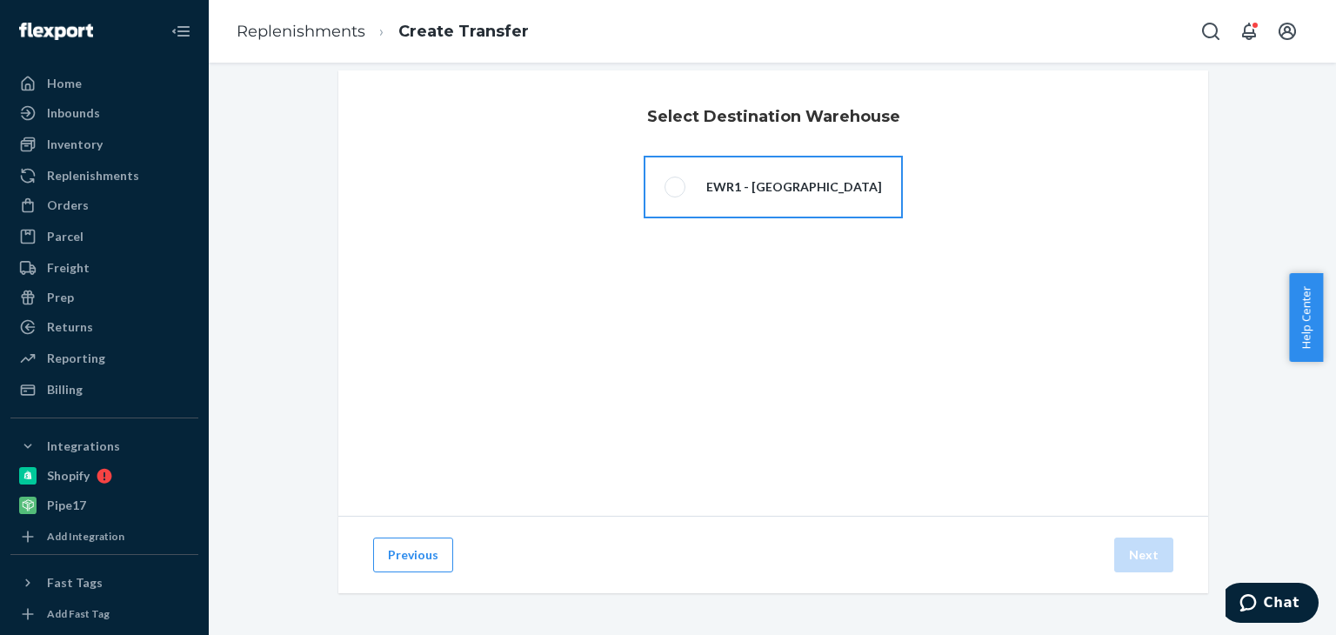
click at [667, 186] on span at bounding box center [674, 187] width 21 height 21
click at [667, 186] on input "EWR1 - [GEOGRAPHIC_DATA]" at bounding box center [669, 187] width 11 height 11
radio input "true"
click at [1127, 554] on button "Next" at bounding box center [1143, 555] width 59 height 35
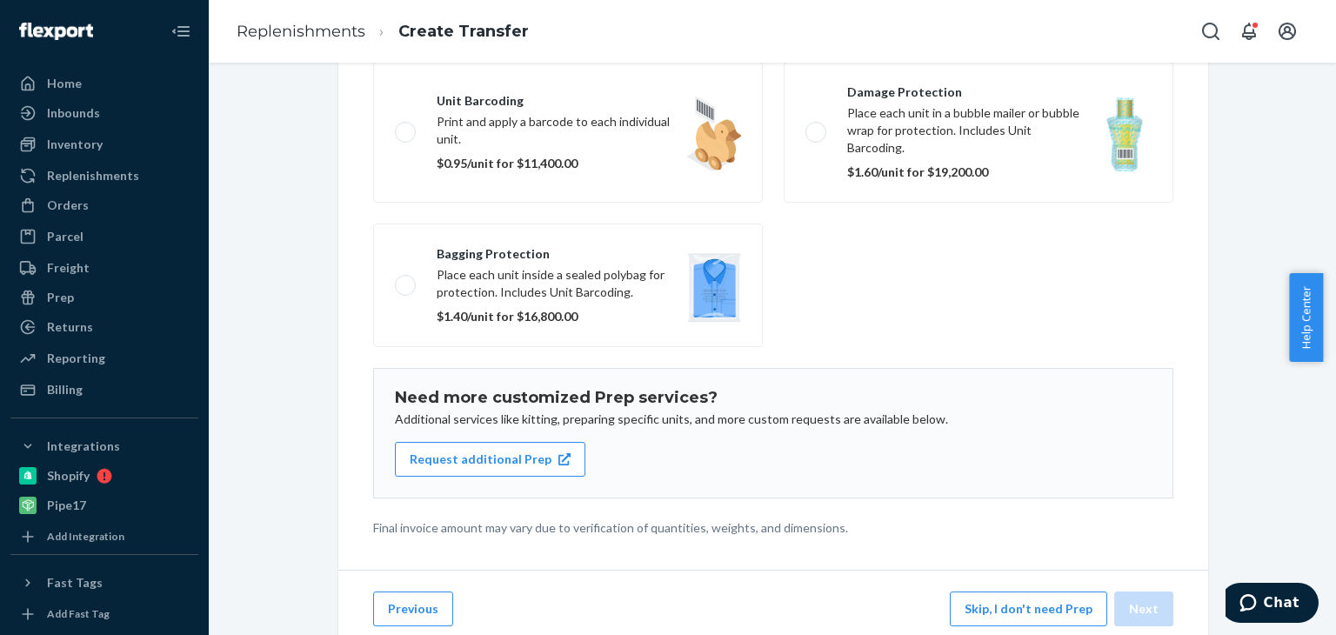
scroll to position [264, 0]
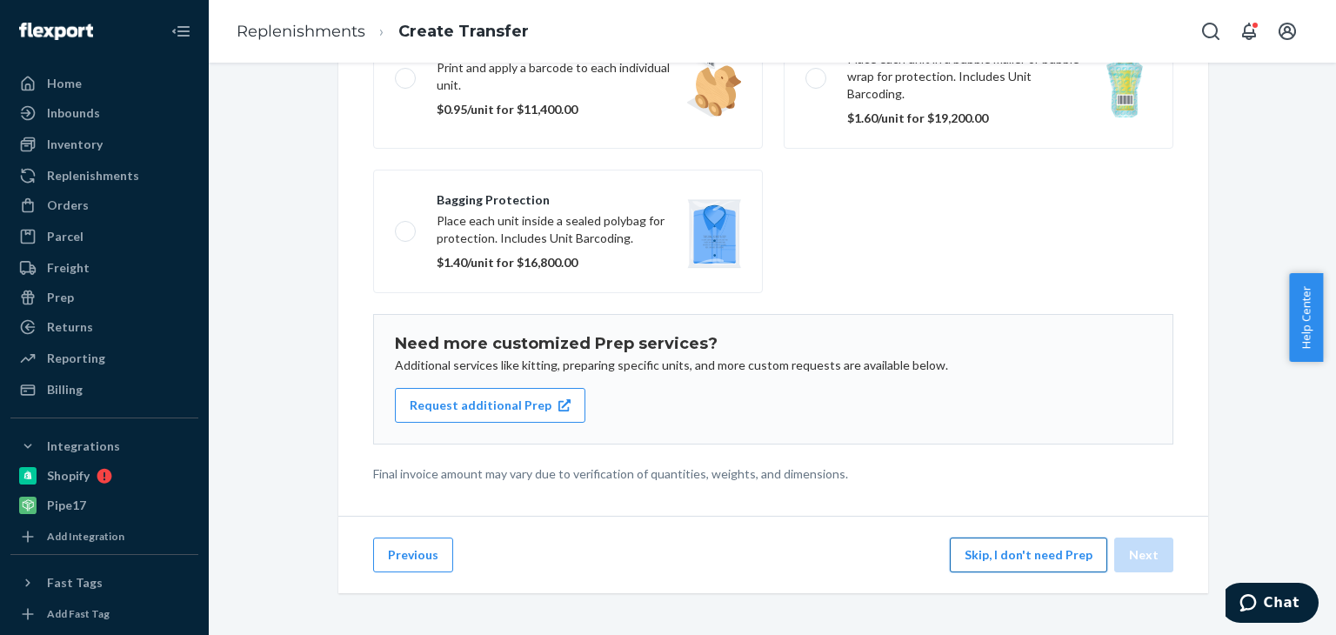
click at [1034, 556] on button "Skip, I don't need Prep" at bounding box center [1028, 555] width 157 height 35
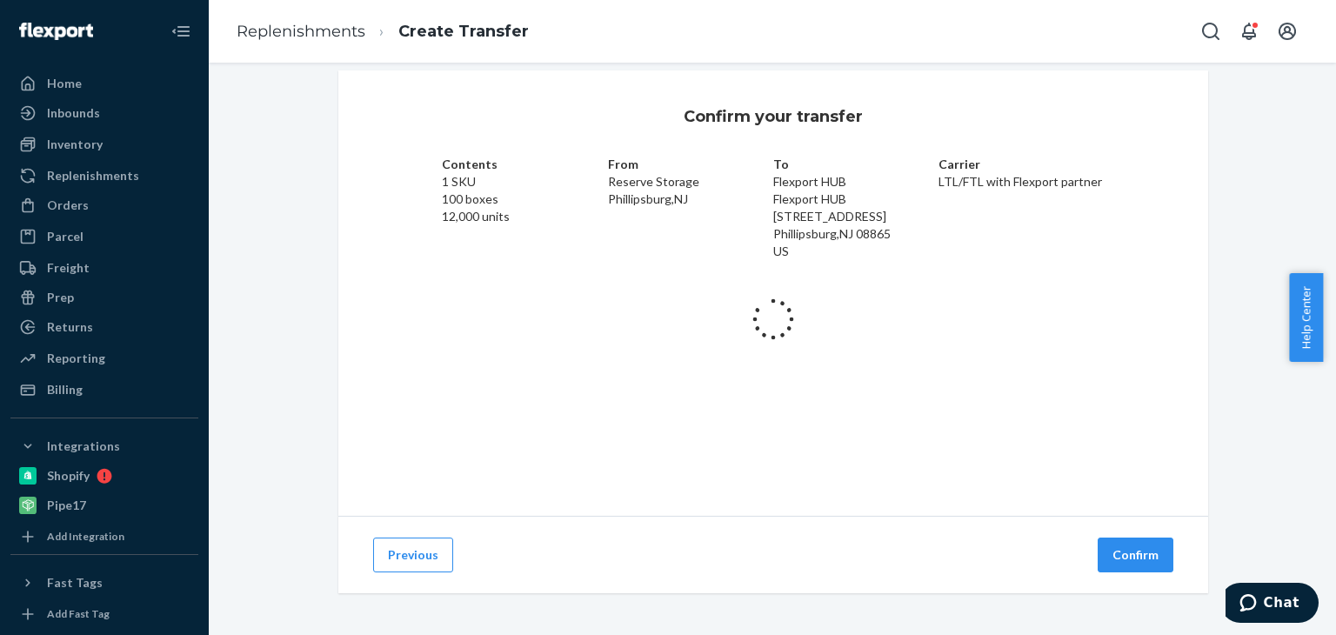
scroll to position [23, 0]
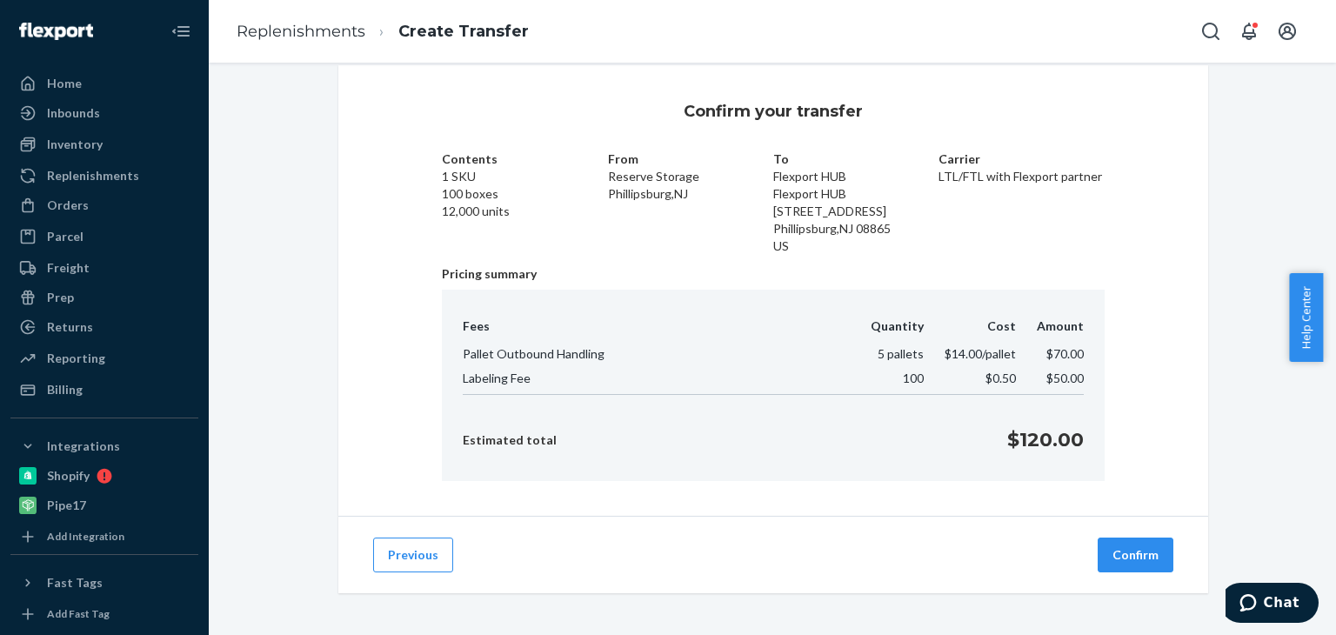
click at [1129, 537] on div "Previous Confirm" at bounding box center [773, 554] width 870 height 77
click at [1127, 556] on button "Confirm" at bounding box center [1136, 555] width 76 height 35
